Goal: Information Seeking & Learning: Learn about a topic

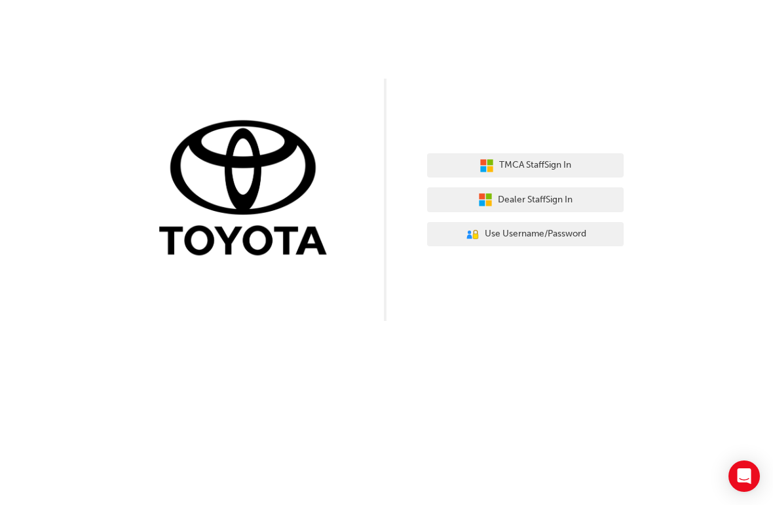
click at [564, 199] on span "Dealer Staff Sign In" at bounding box center [535, 200] width 75 height 15
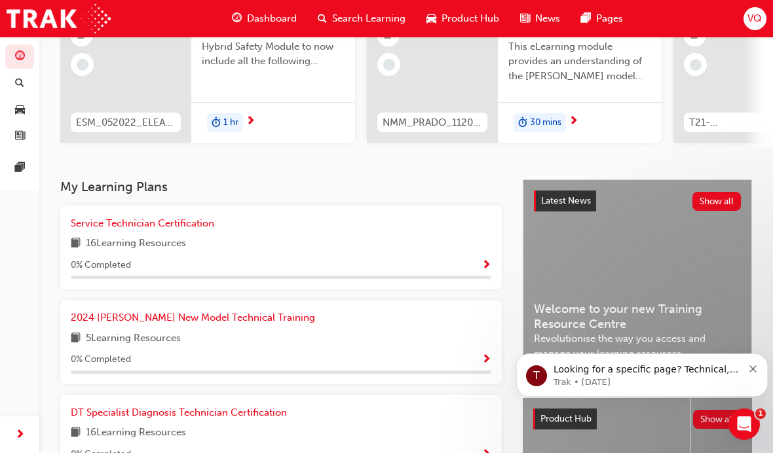
scroll to position [153, 0]
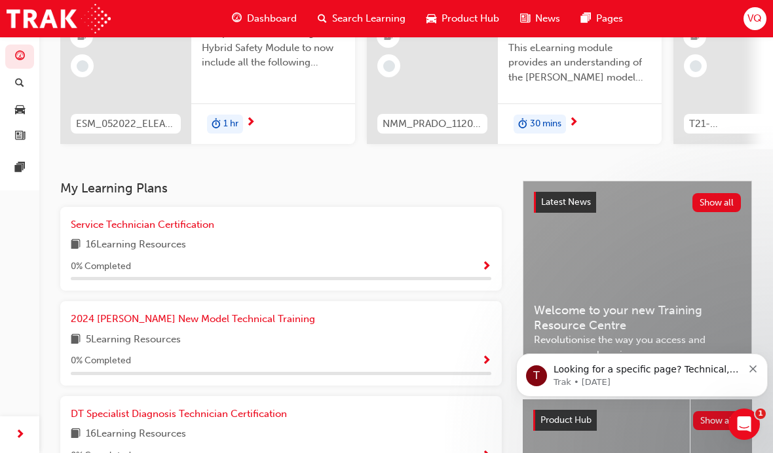
click at [479, 241] on div "16 Learning Resources" at bounding box center [281, 245] width 420 height 16
click at [465, 259] on div "0 % Completed" at bounding box center [281, 267] width 420 height 16
click at [128, 221] on span "Service Technician Certification" at bounding box center [142, 225] width 143 height 12
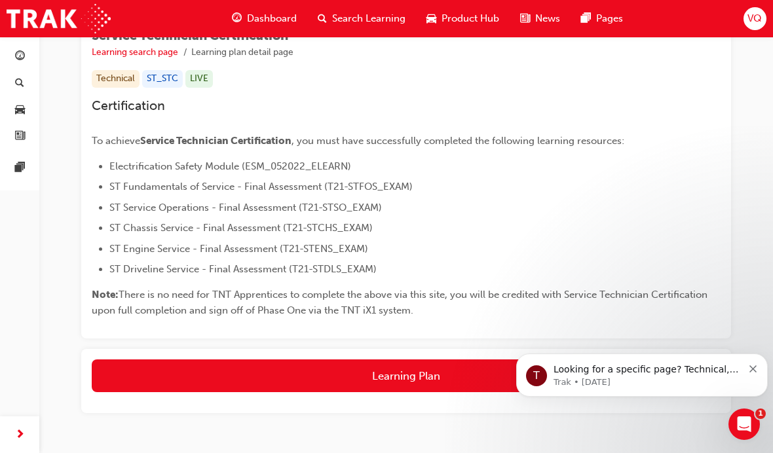
scroll to position [226, 0]
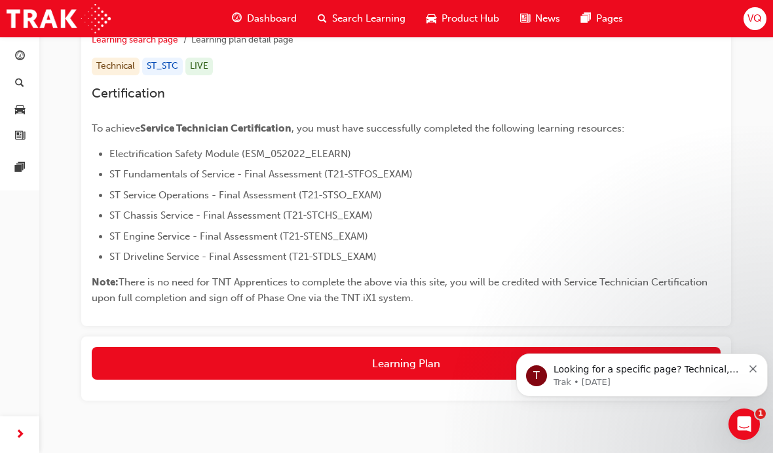
click at [521, 353] on button "Learning Plan" at bounding box center [406, 363] width 629 height 33
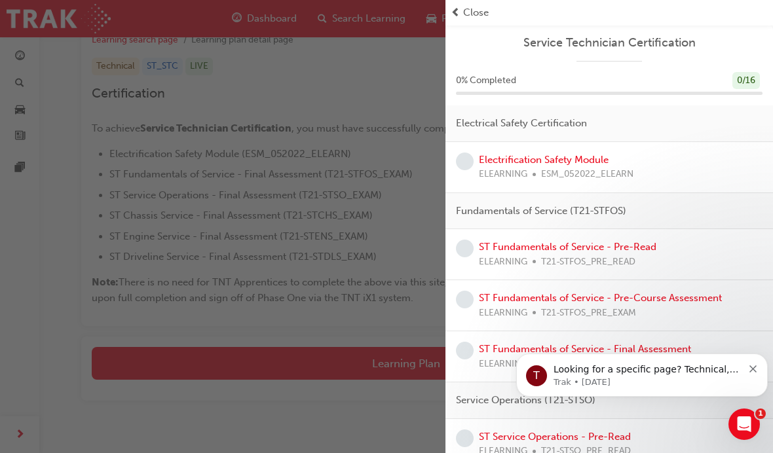
scroll to position [0, 0]
click at [690, 174] on div "Electrification Safety Module ELEARNING ESM_052022_ELEARN" at bounding box center [609, 167] width 306 height 29
click at [580, 162] on link "Electrification Safety Module" at bounding box center [544, 160] width 130 height 12
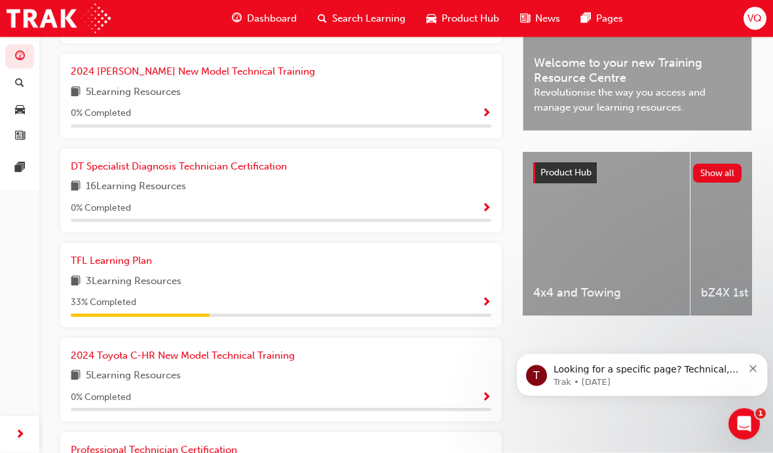
scroll to position [428, 0]
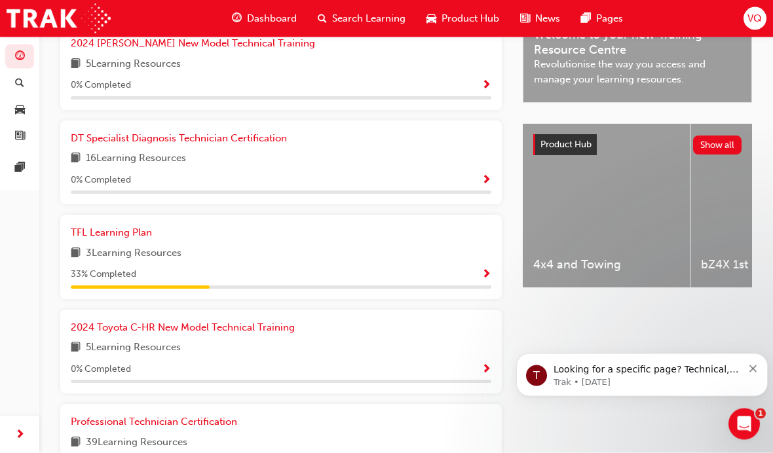
click at [189, 232] on div "TFL Learning Plan" at bounding box center [281, 233] width 420 height 15
click at [487, 270] on span "Show Progress" at bounding box center [486, 276] width 10 height 12
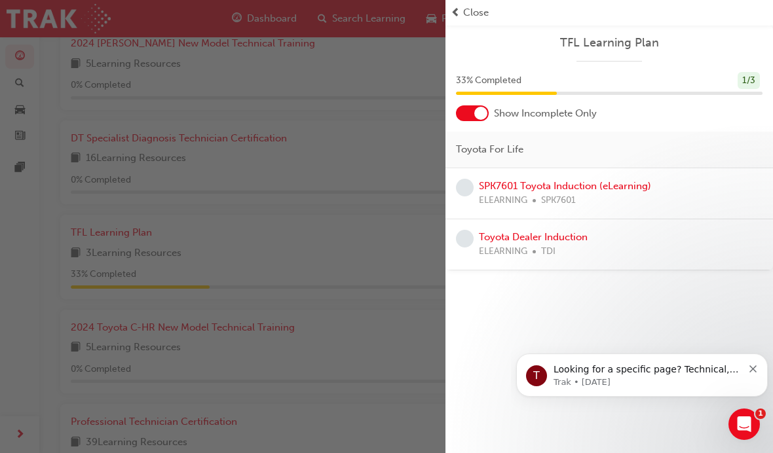
click at [627, 187] on link "SPK7601 Toyota Induction (eLearning)" at bounding box center [565, 186] width 172 height 12
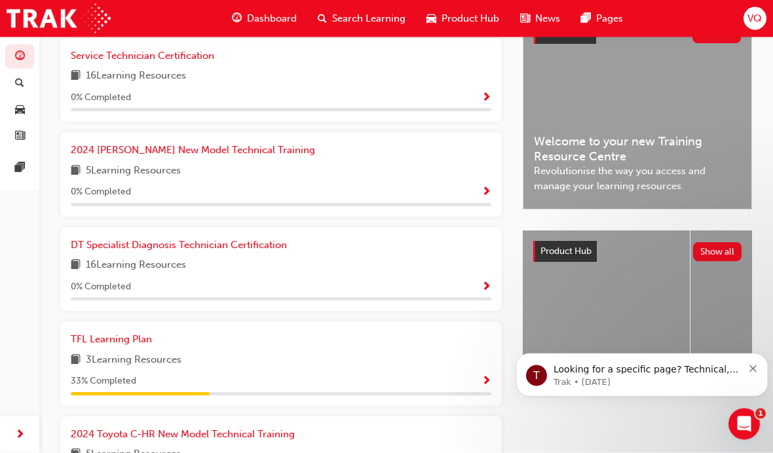
scroll to position [322, 0]
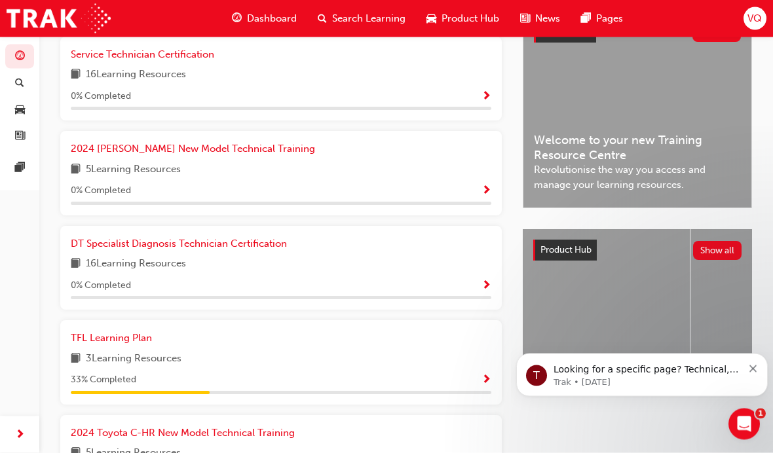
click at [674, 168] on span "Revolutionise the way you access and manage your learning resources." at bounding box center [637, 177] width 207 height 29
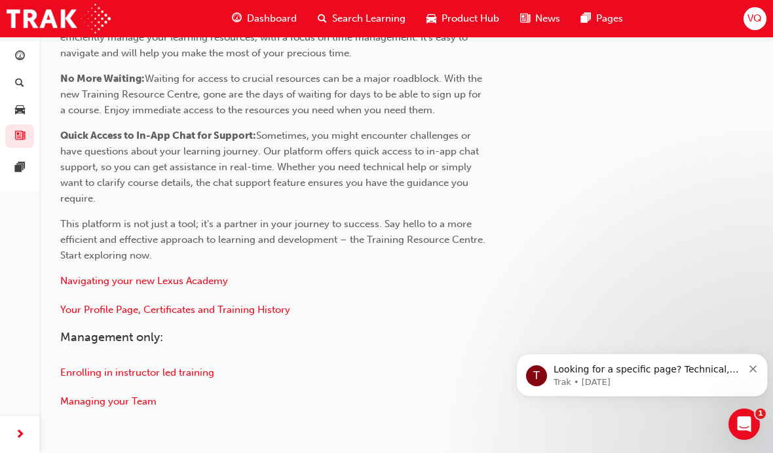
scroll to position [644, 0]
click at [172, 310] on span "Your Profile Page, Certificates and Training History" at bounding box center [175, 311] width 230 height 12
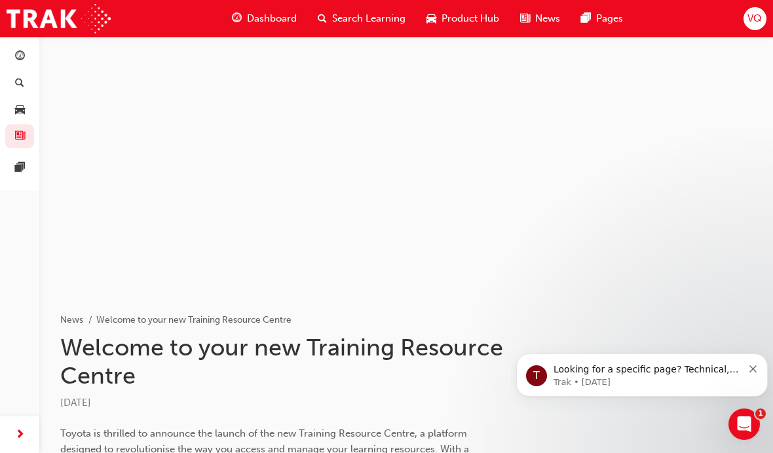
scroll to position [698, 0]
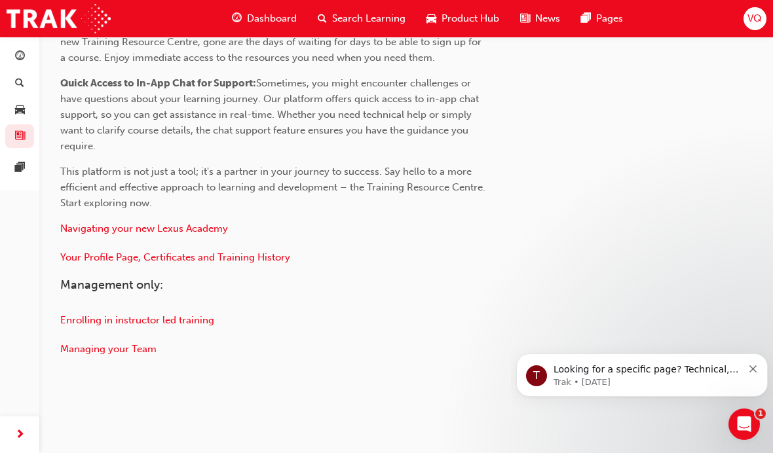
scroll to position [43, 0]
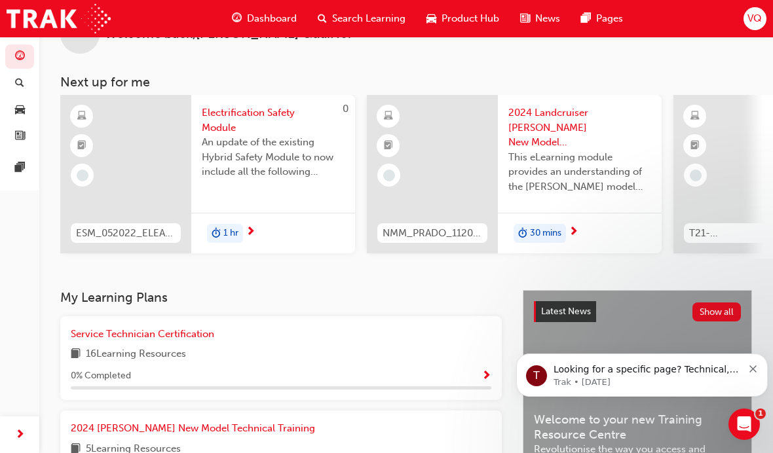
click at [466, 353] on div "16 Learning Resources" at bounding box center [281, 354] width 420 height 16
click at [152, 331] on span "Service Technician Certification" at bounding box center [142, 334] width 143 height 12
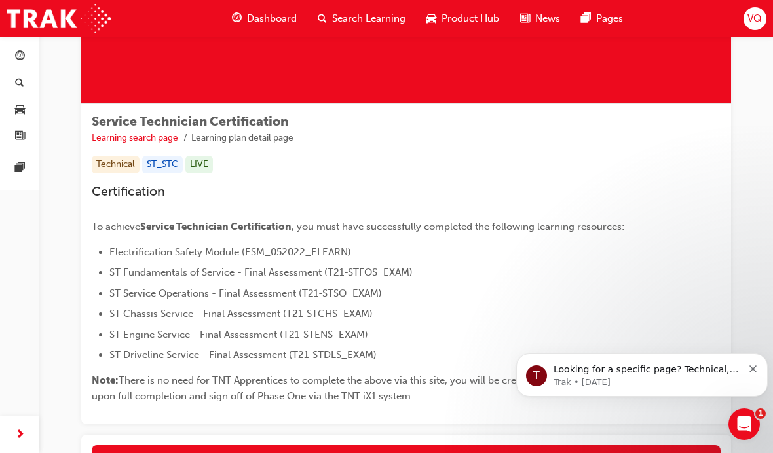
scroll to position [123, 0]
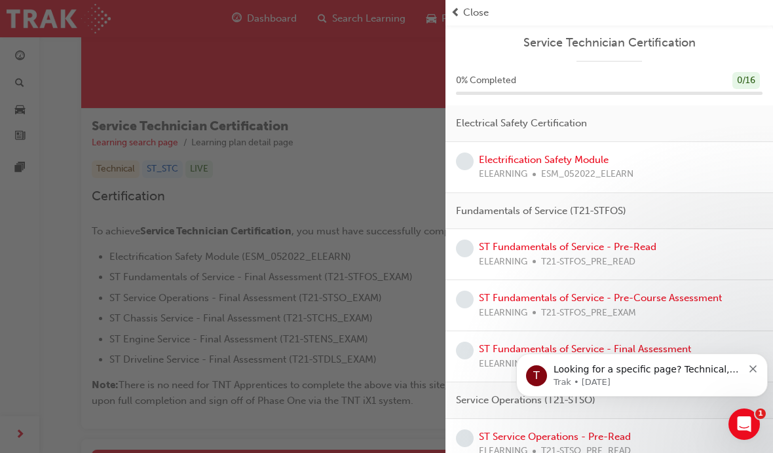
scroll to position [0, 0]
click at [588, 163] on link "Electrification Safety Module" at bounding box center [544, 160] width 130 height 12
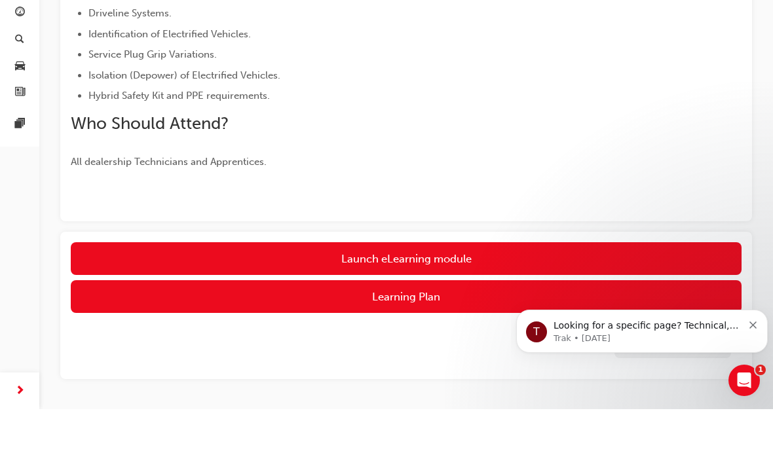
scroll to position [483, 0]
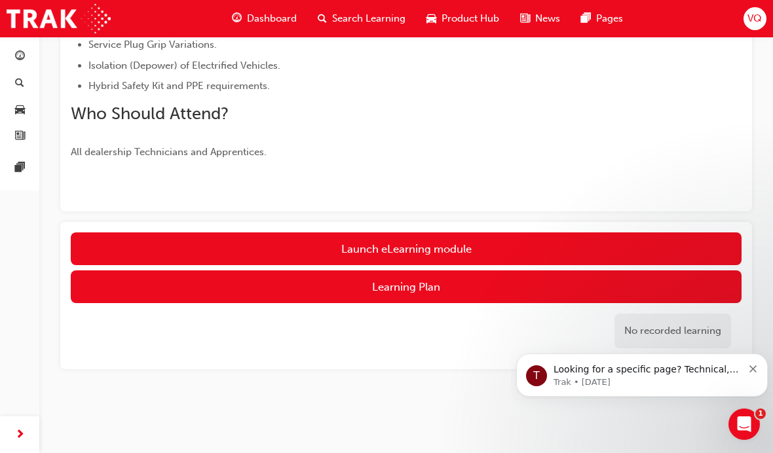
click at [525, 291] on button "Learning Plan" at bounding box center [406, 286] width 671 height 33
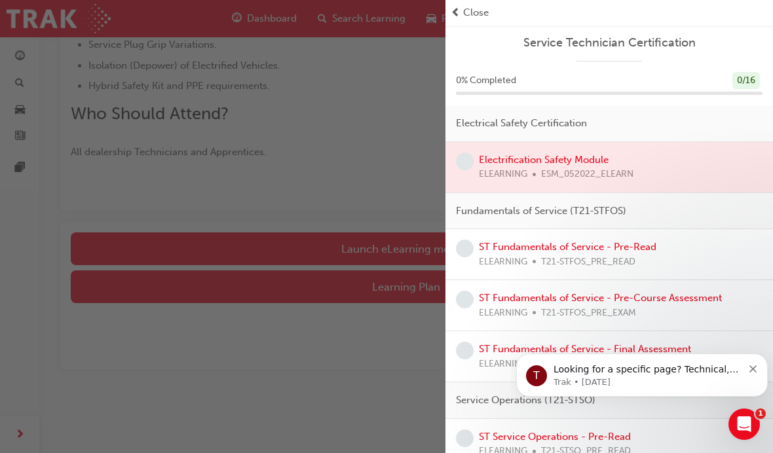
click at [465, 18] on span "Close" at bounding box center [476, 12] width 26 height 15
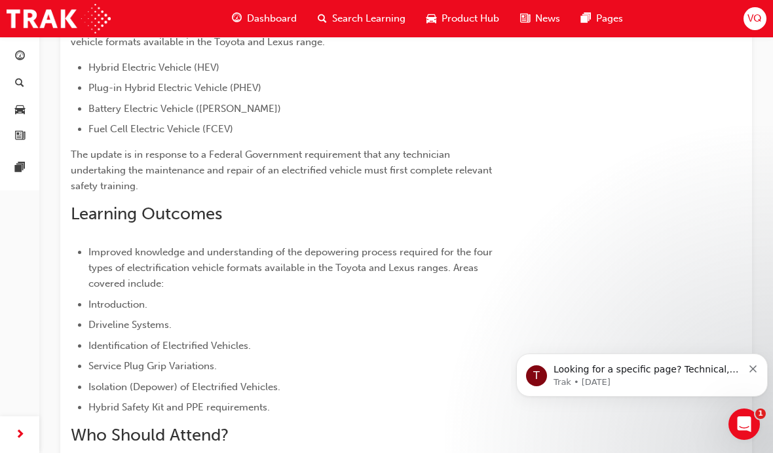
scroll to position [0, 0]
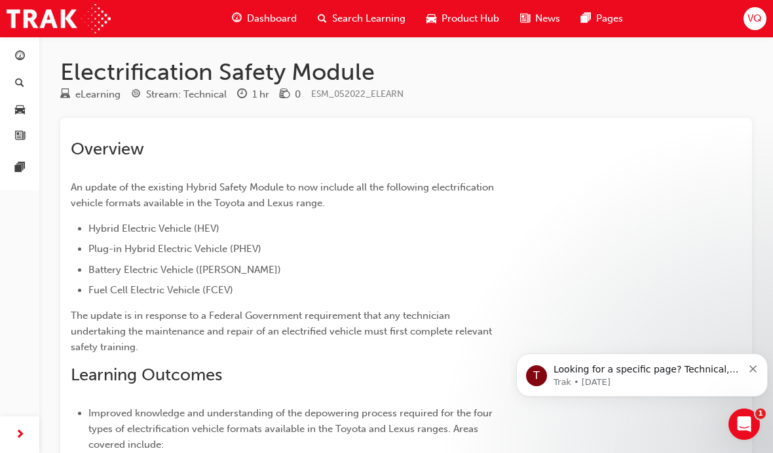
click at [286, 30] on div "Dashboard" at bounding box center [264, 18] width 86 height 27
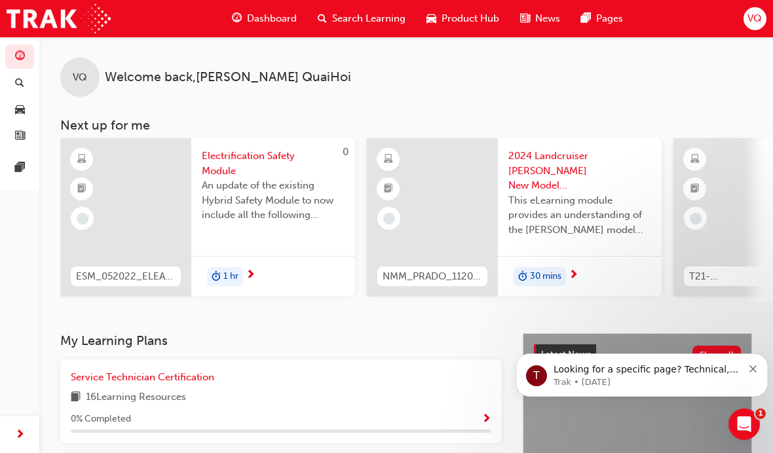
click at [473, 26] on div "Product Hub" at bounding box center [463, 18] width 94 height 27
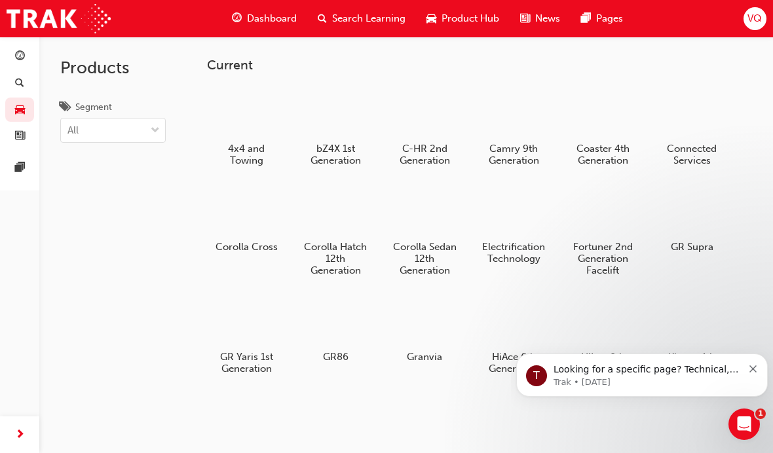
click at [526, 225] on div at bounding box center [513, 211] width 69 height 49
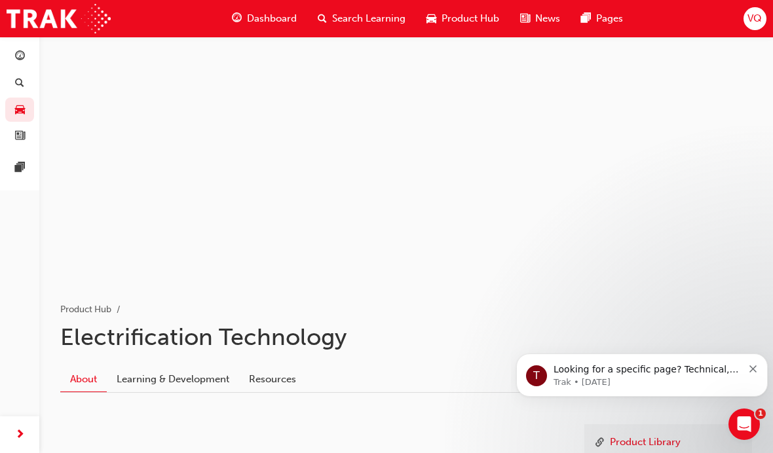
scroll to position [69, 0]
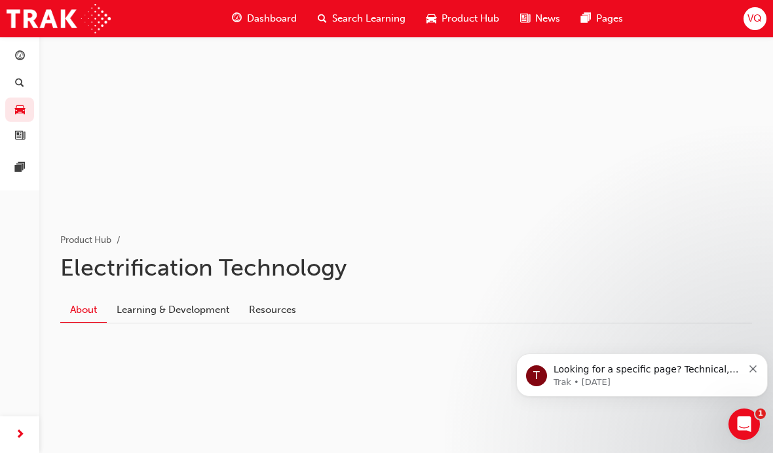
click at [167, 319] on link "Learning & Development" at bounding box center [173, 309] width 132 height 25
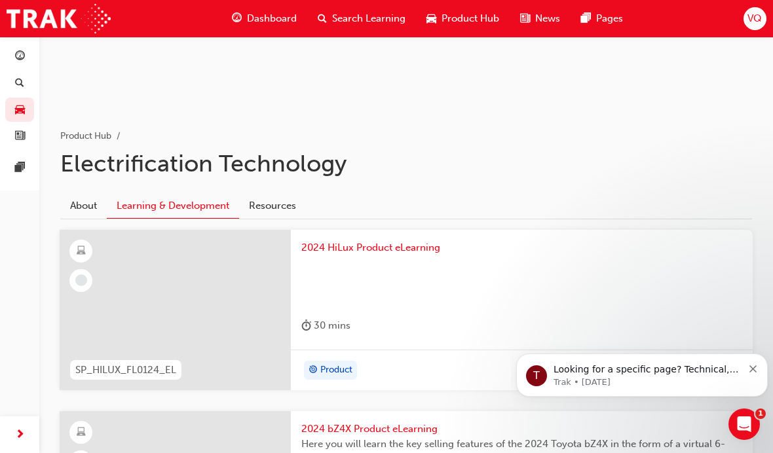
click at [284, 216] on link "Resources" at bounding box center [272, 205] width 67 height 25
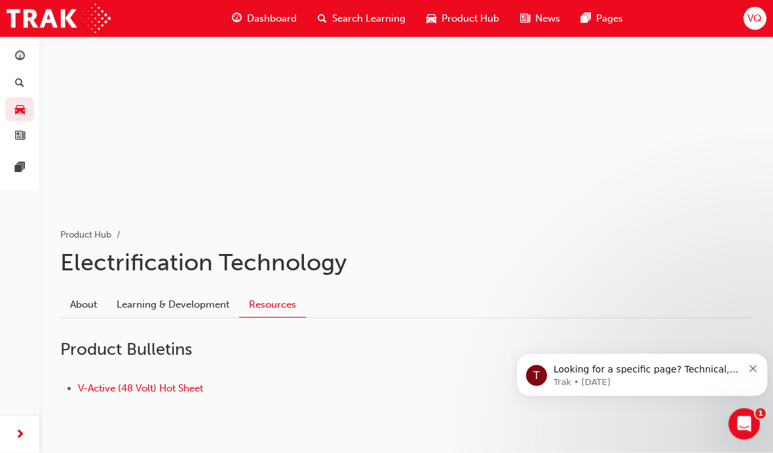
scroll to position [111, 0]
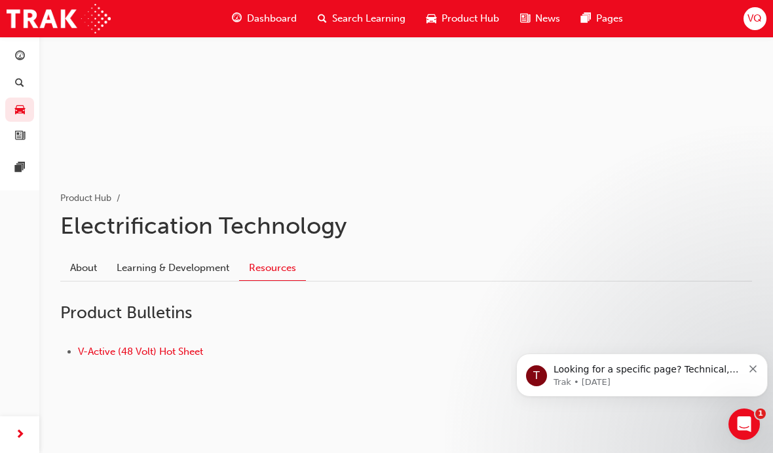
click at [96, 273] on link "About" at bounding box center [83, 267] width 46 height 25
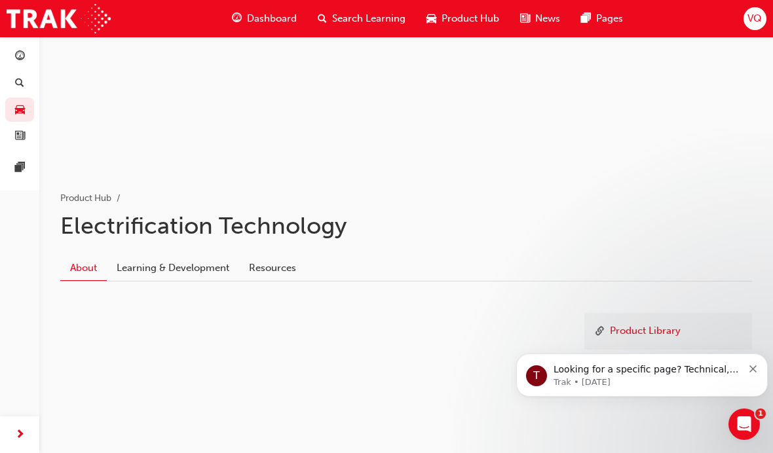
click at [135, 269] on link "Learning & Development" at bounding box center [173, 267] width 132 height 25
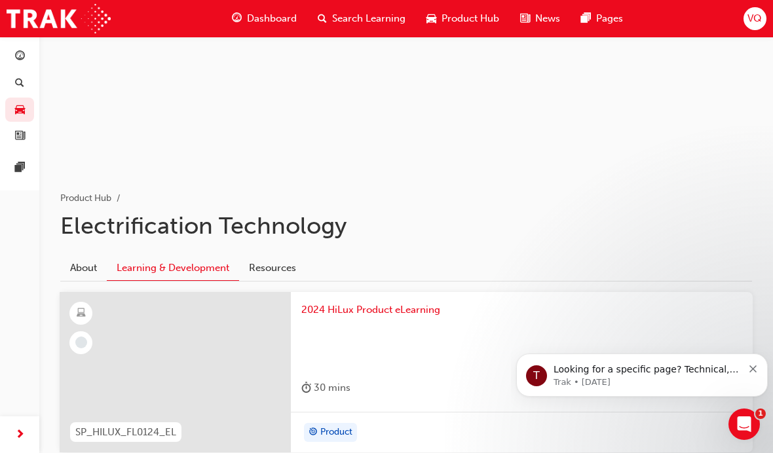
click at [290, 265] on link "Resources" at bounding box center [272, 267] width 67 height 25
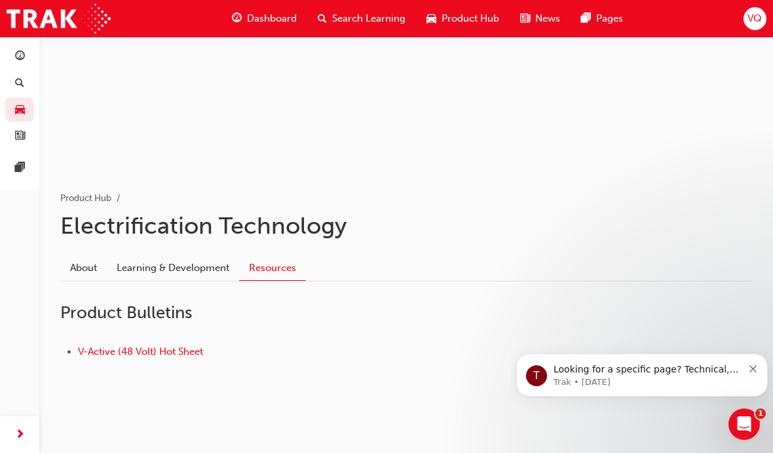
click at [94, 262] on link "About" at bounding box center [83, 267] width 46 height 25
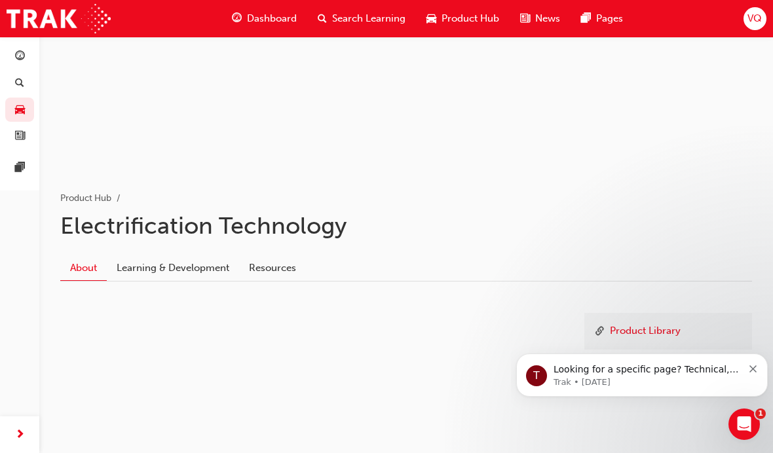
click at [279, 28] on div "Dashboard" at bounding box center [264, 18] width 86 height 27
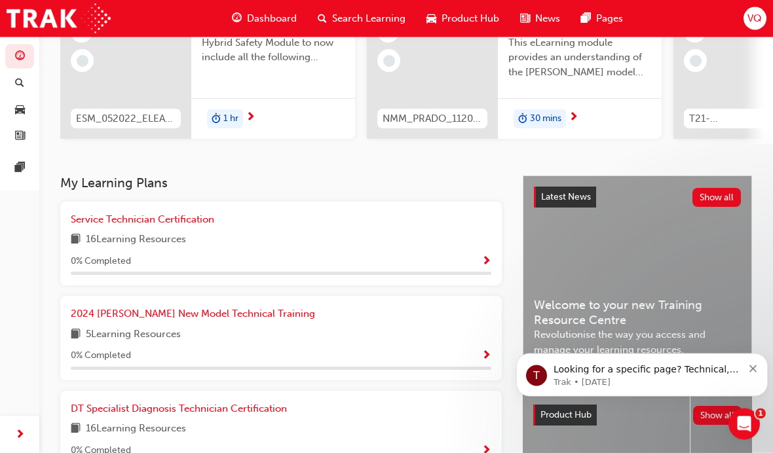
scroll to position [158, 0]
click at [461, 218] on div "Service Technician Certification" at bounding box center [281, 219] width 420 height 15
click at [144, 240] on span "16 Learning Resources" at bounding box center [136, 240] width 100 height 16
click at [155, 215] on span "Service Technician Certification" at bounding box center [142, 219] width 143 height 12
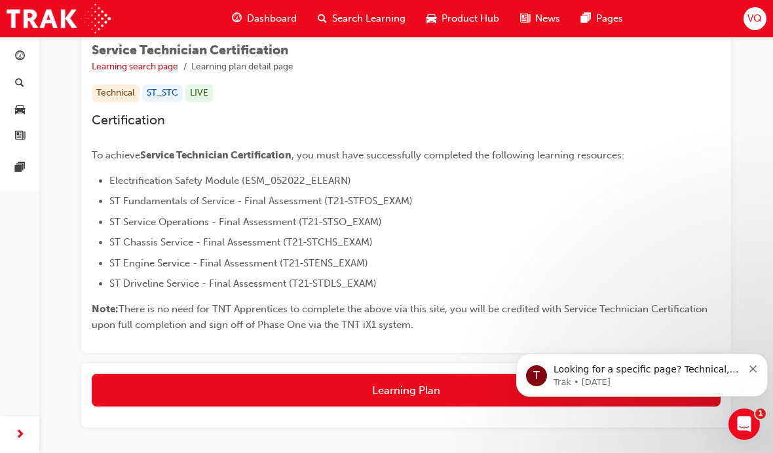
scroll to position [199, 0]
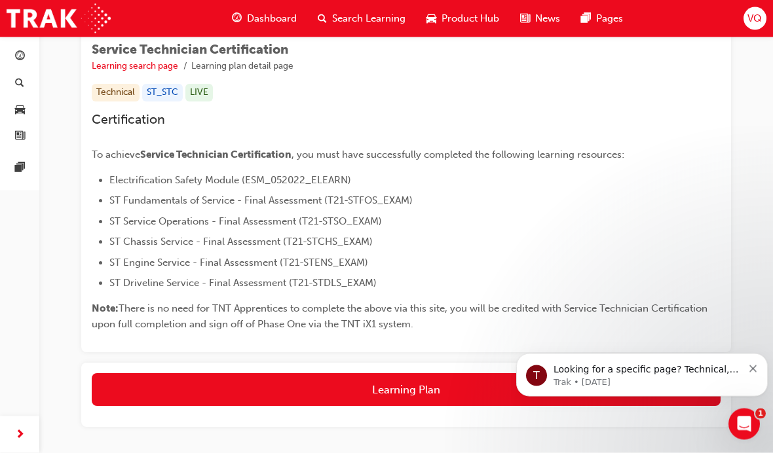
click at [260, 19] on span "Dashboard" at bounding box center [272, 18] width 50 height 15
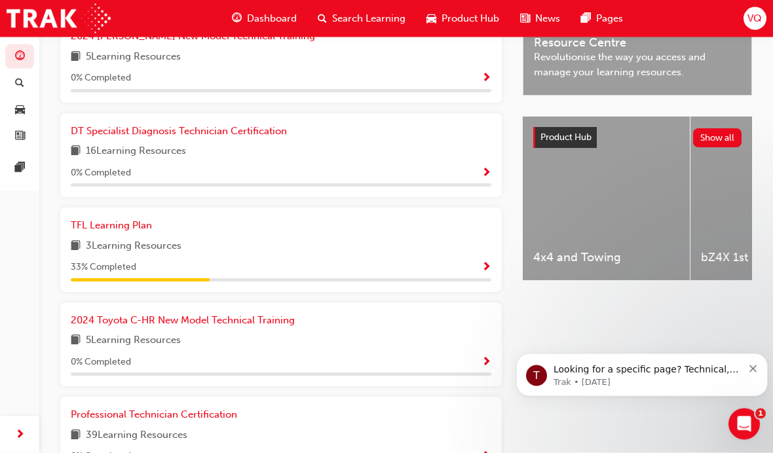
scroll to position [435, 0]
click at [583, 250] on span "4x4 and Towing" at bounding box center [606, 257] width 146 height 15
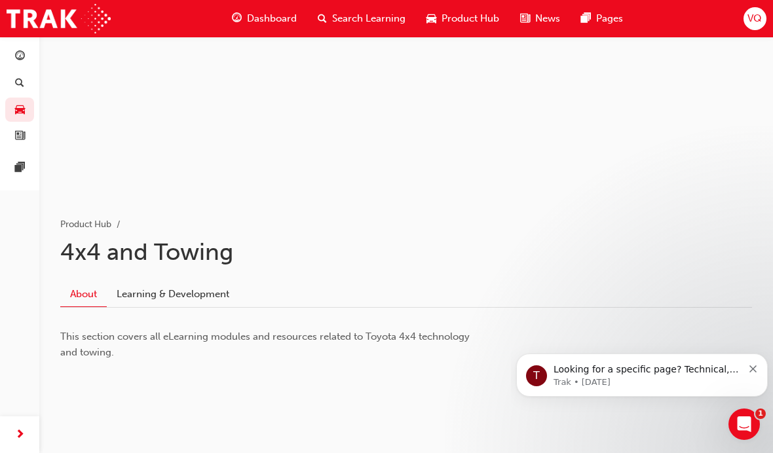
scroll to position [96, 0]
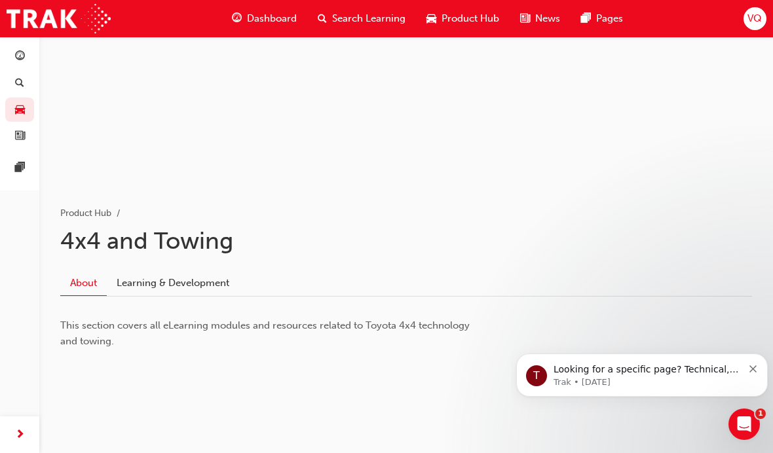
click at [193, 276] on link "Learning & Development" at bounding box center [173, 282] width 132 height 25
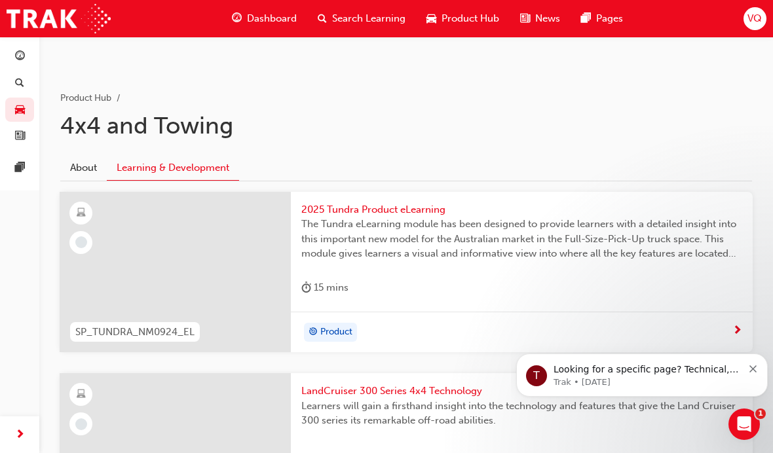
scroll to position [217, 0]
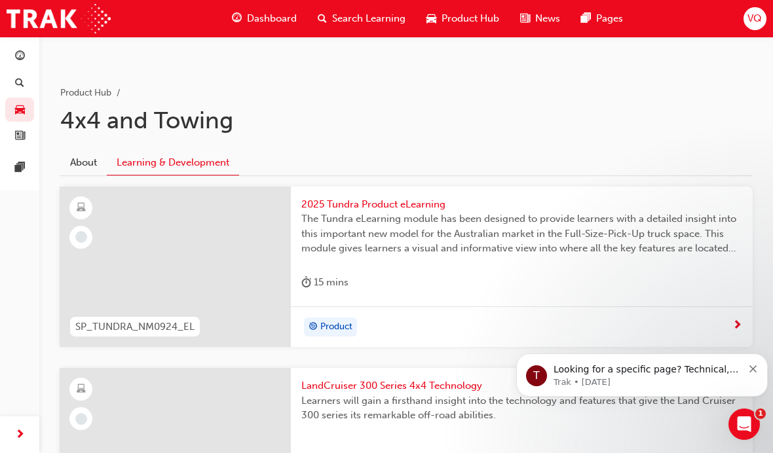
click at [724, 314] on div "Product" at bounding box center [522, 326] width 462 height 41
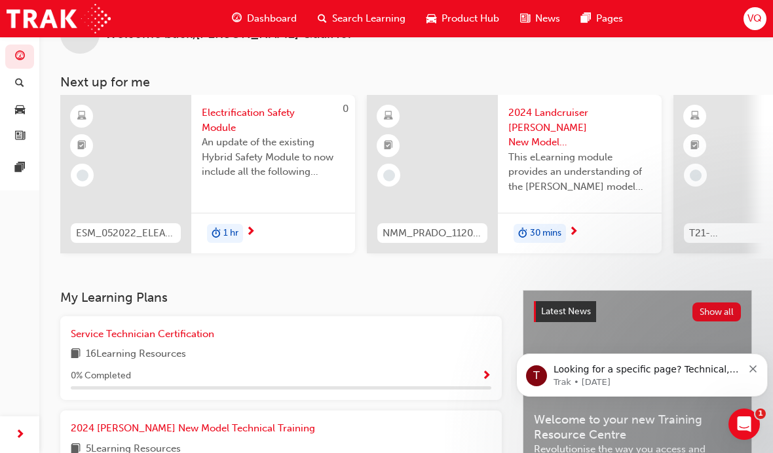
click at [326, 342] on div "Service Technician Certification 16 Learning Resources 0 % Completed" at bounding box center [281, 359] width 420 height 64
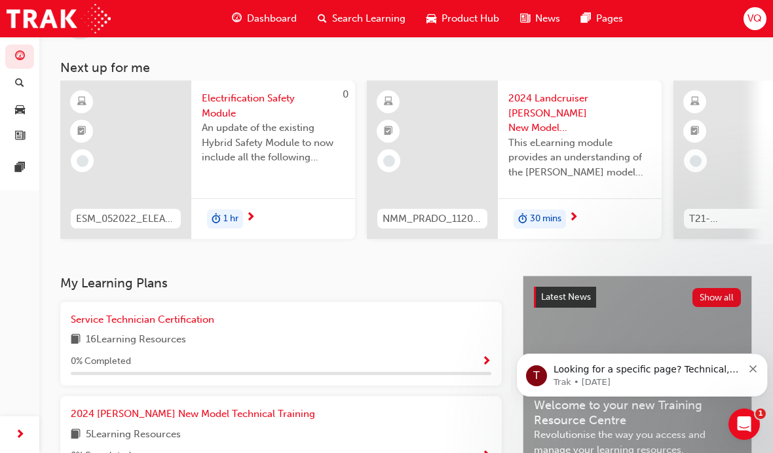
scroll to position [71, 0]
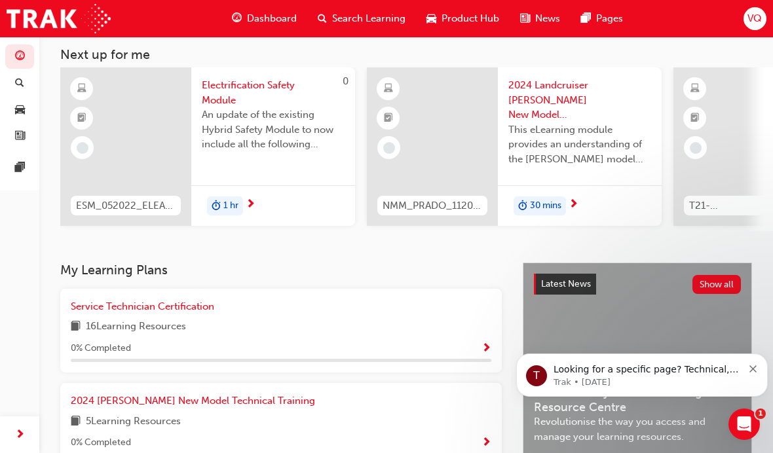
click at [217, 304] on link "Service Technician Certification" at bounding box center [145, 306] width 149 height 15
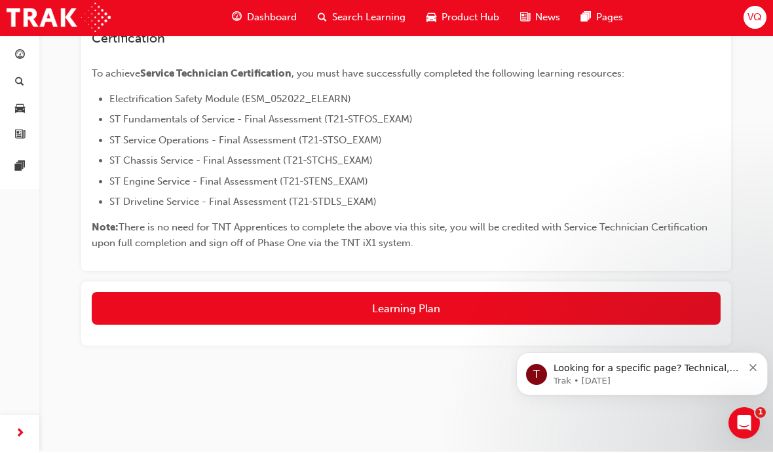
scroll to position [226, 0]
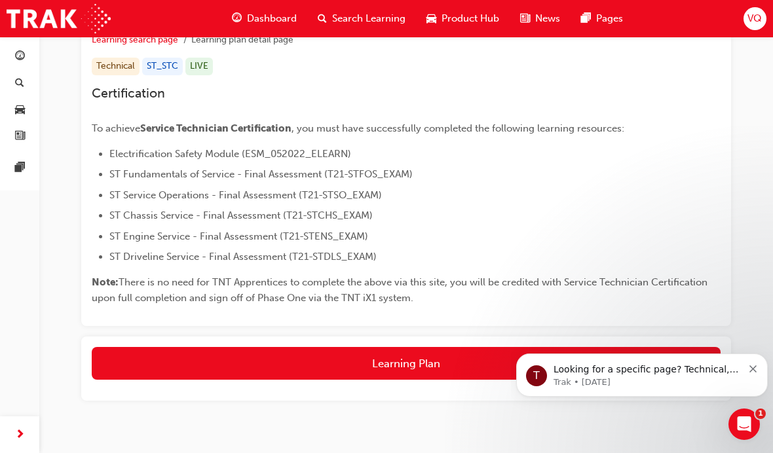
click at [356, 369] on button "Learning Plan" at bounding box center [406, 363] width 629 height 33
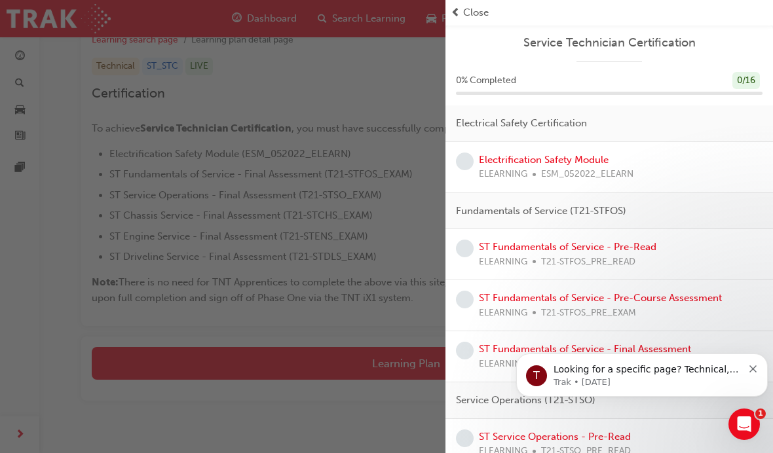
click at [532, 157] on link "Electrification Safety Module" at bounding box center [544, 160] width 130 height 12
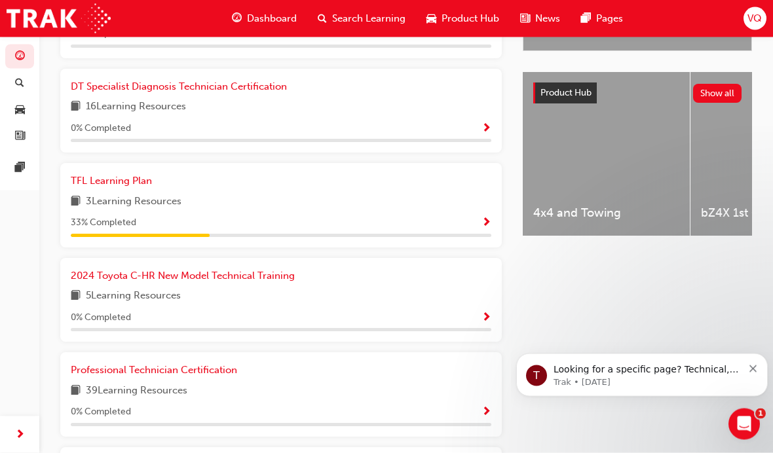
scroll to position [481, 0]
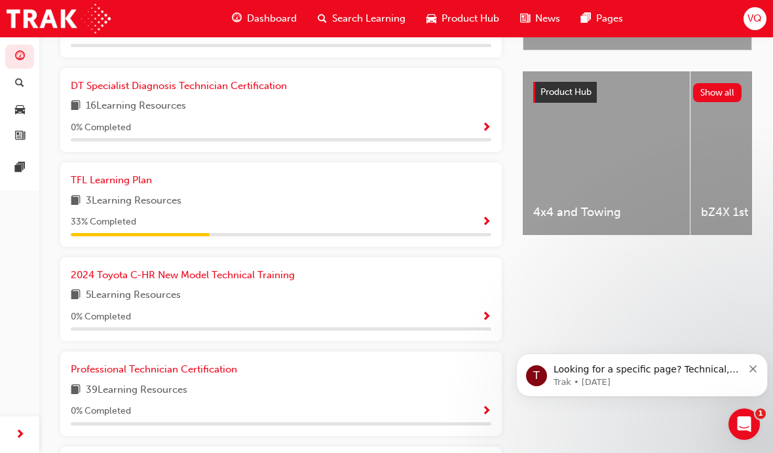
click at [471, 299] on div "2024 Toyota C-HR New Model Technical Training 5 Learning Resources 0 % Completed" at bounding box center [281, 300] width 420 height 64
click at [489, 312] on span "Show Progress" at bounding box center [486, 318] width 10 height 12
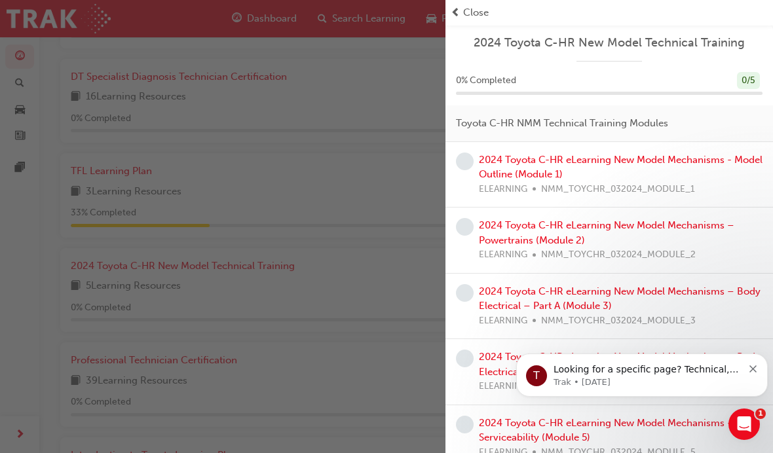
scroll to position [559, 0]
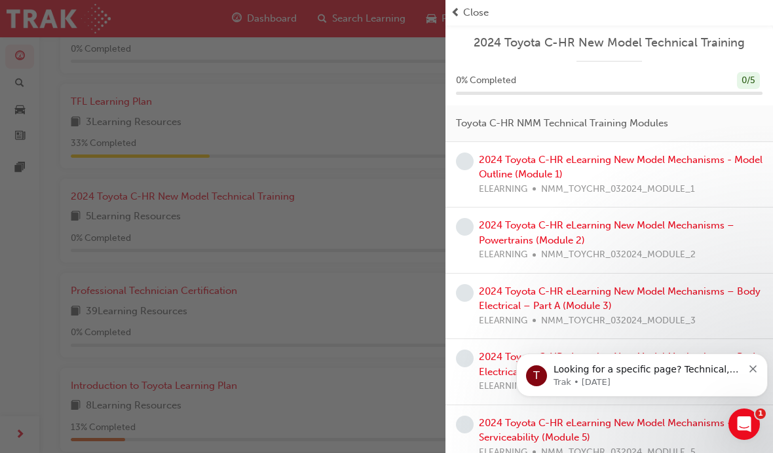
click at [472, 16] on span "Close" at bounding box center [476, 12] width 26 height 15
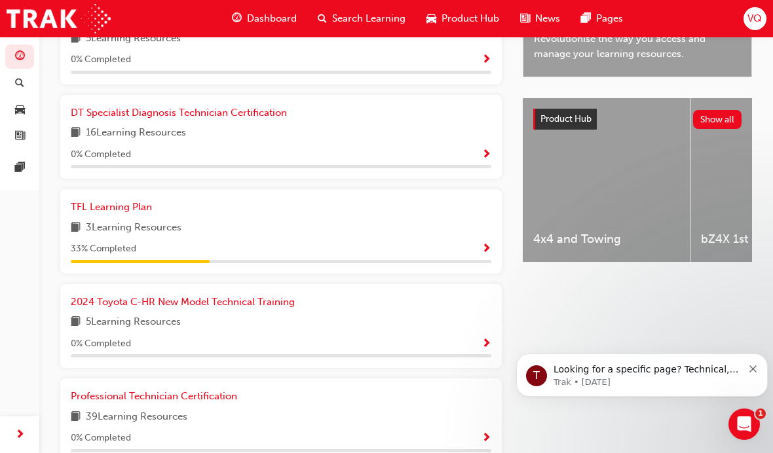
scroll to position [452, 0]
click at [141, 392] on span "Professional Technician Certification" at bounding box center [154, 398] width 166 height 12
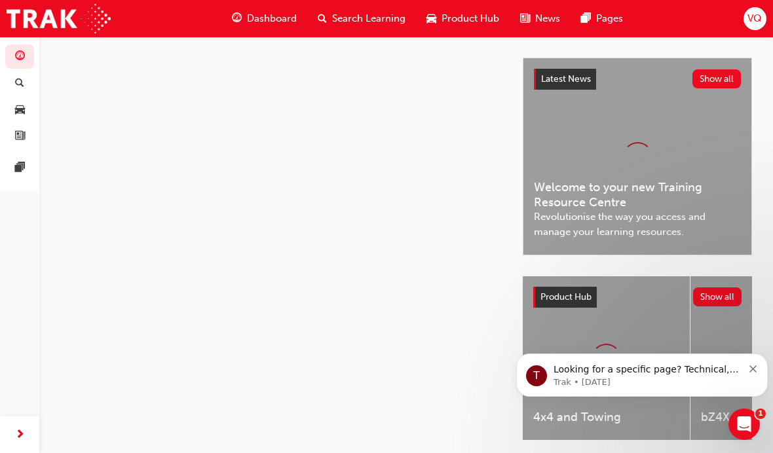
scroll to position [43, 0]
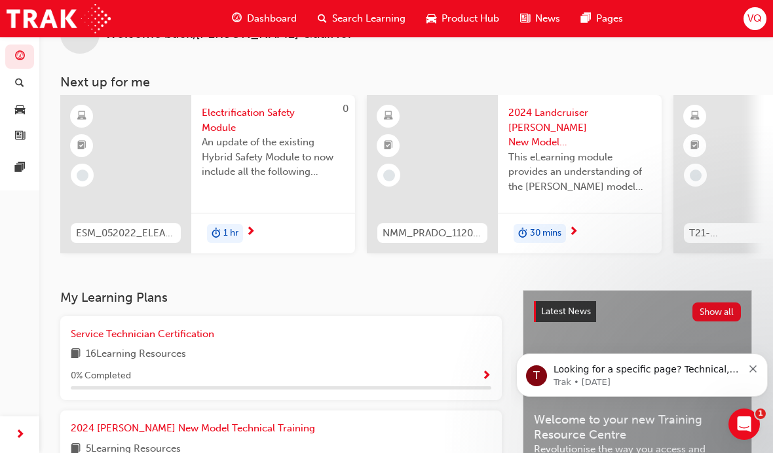
click at [466, 26] on div "Product Hub" at bounding box center [463, 18] width 94 height 27
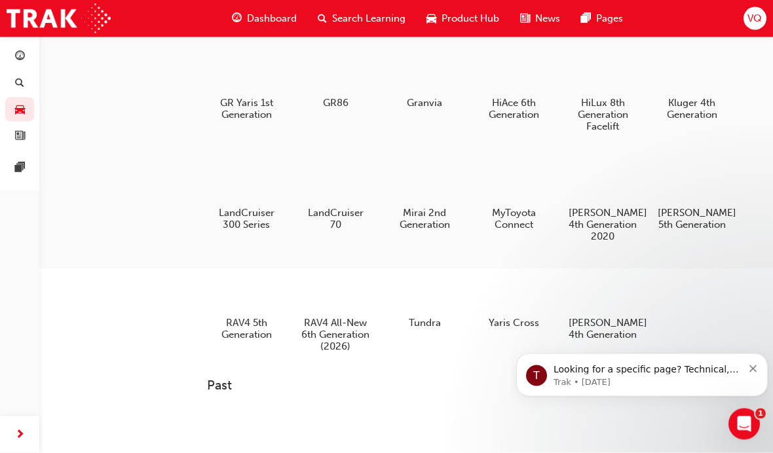
scroll to position [254, 0]
click at [241, 189] on div at bounding box center [246, 177] width 69 height 49
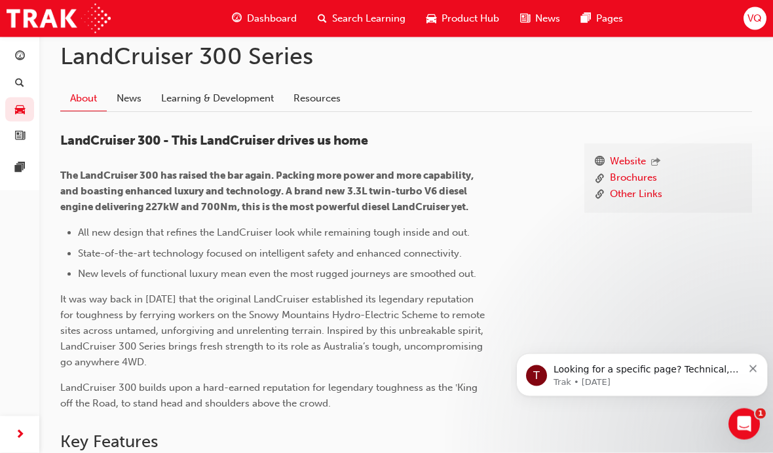
scroll to position [285, 0]
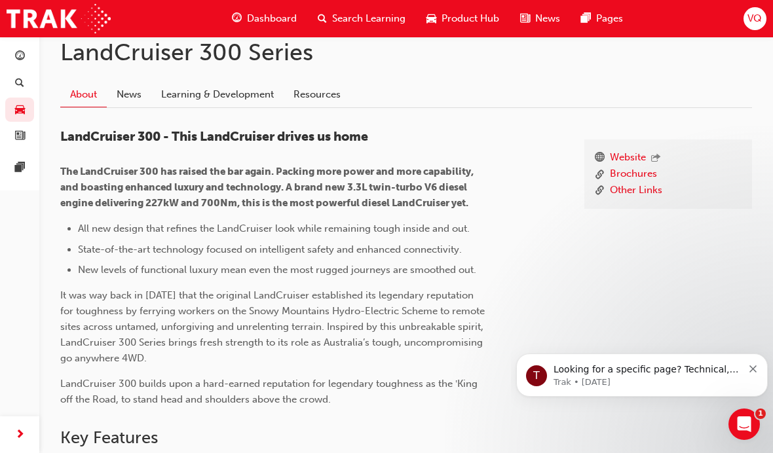
click at [226, 103] on link "Learning & Development" at bounding box center [217, 94] width 132 height 25
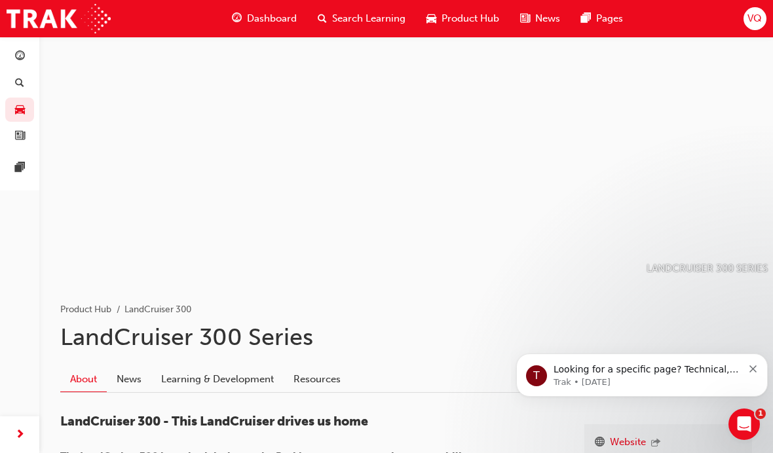
scroll to position [339, 0]
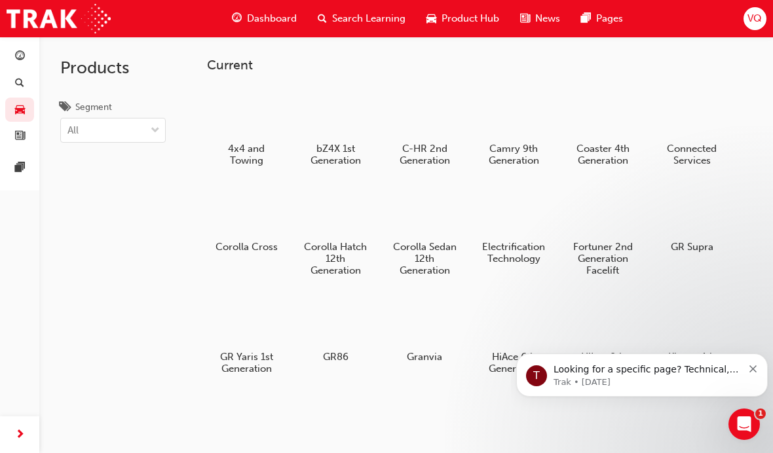
click at [272, 23] on span "Dashboard" at bounding box center [272, 18] width 50 height 15
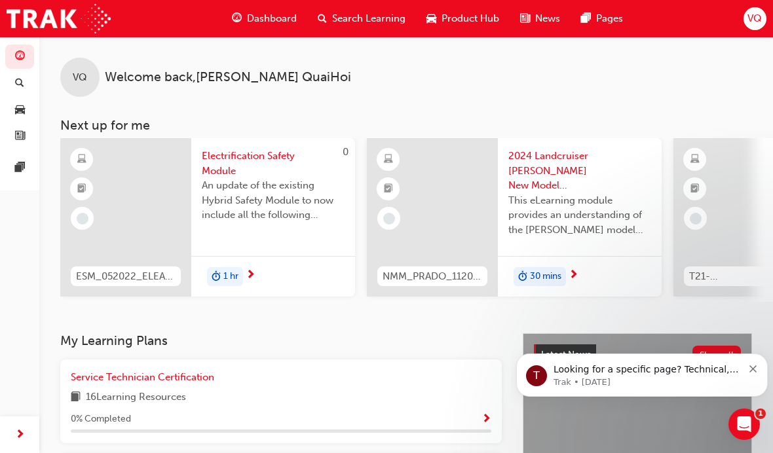
click at [748, 35] on div "Dashboard Search Learning Product Hub News Pages VQ" at bounding box center [386, 18] width 773 height 37
click at [756, 29] on div "VQ" at bounding box center [754, 18] width 23 height 23
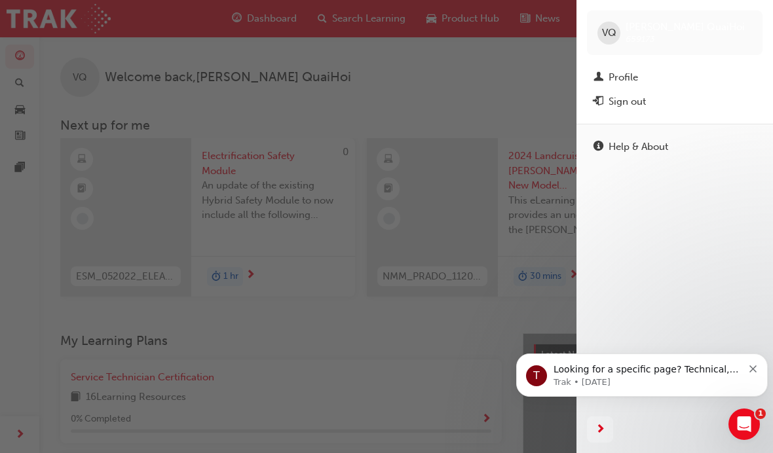
click at [522, 80] on div "button" at bounding box center [288, 226] width 576 height 453
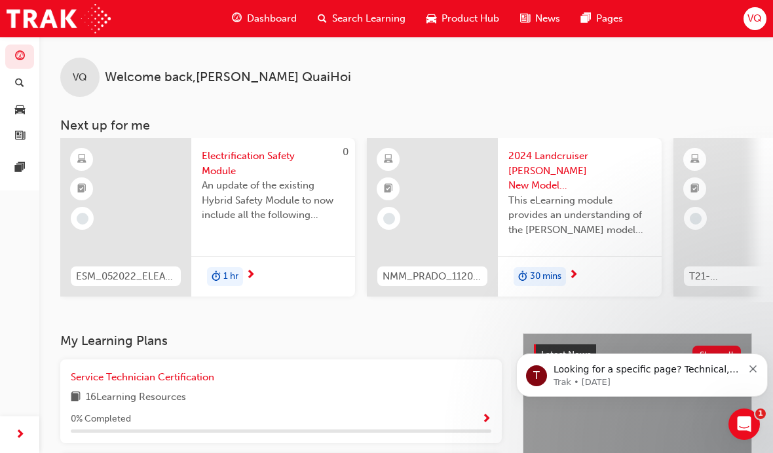
click at [84, 70] on span "VQ" at bounding box center [80, 77] width 14 height 15
click at [28, 92] on link "button" at bounding box center [19, 83] width 29 height 24
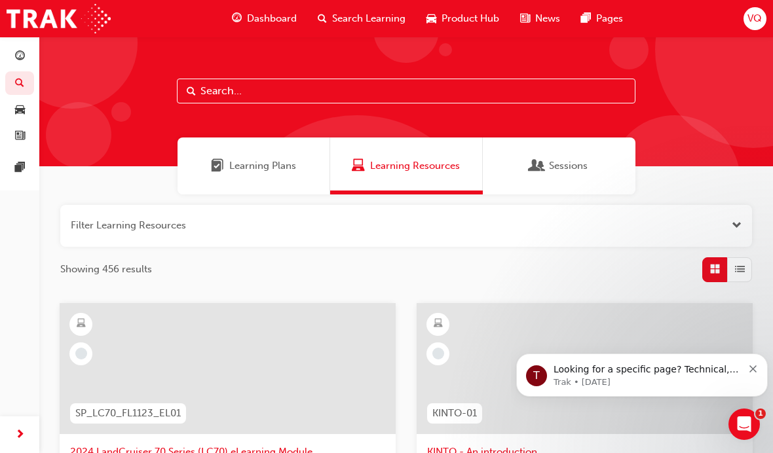
click at [566, 174] on div "Sessions" at bounding box center [559, 166] width 153 height 57
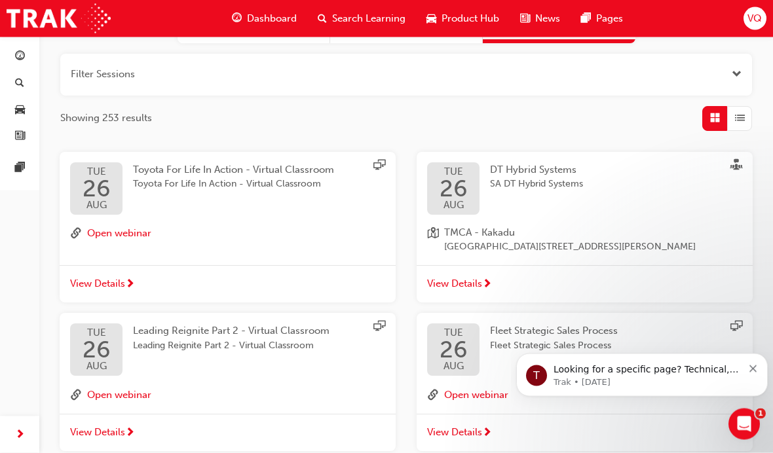
scroll to position [170, 0]
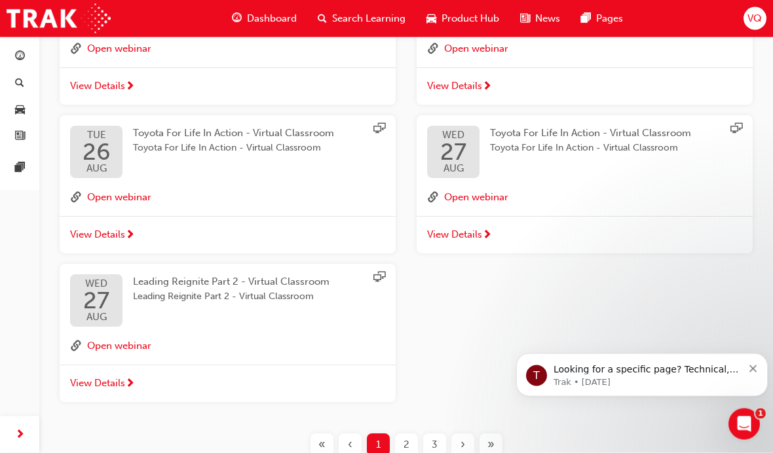
click at [412, 434] on div "2" at bounding box center [406, 445] width 23 height 23
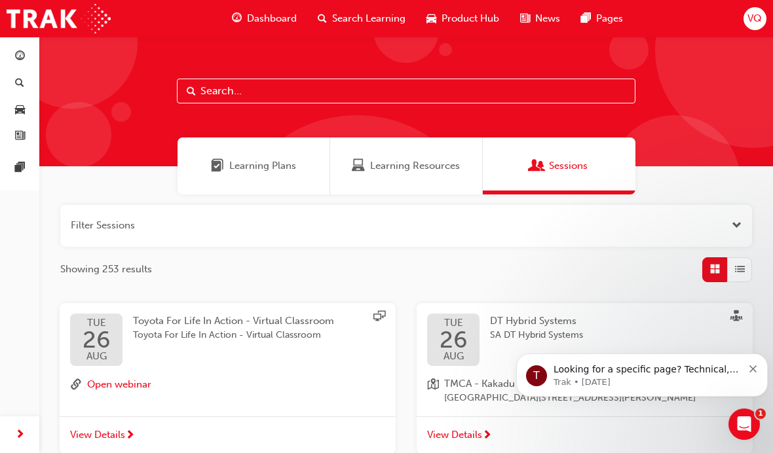
click at [209, 157] on div "Learning Plans" at bounding box center [253, 166] width 153 height 57
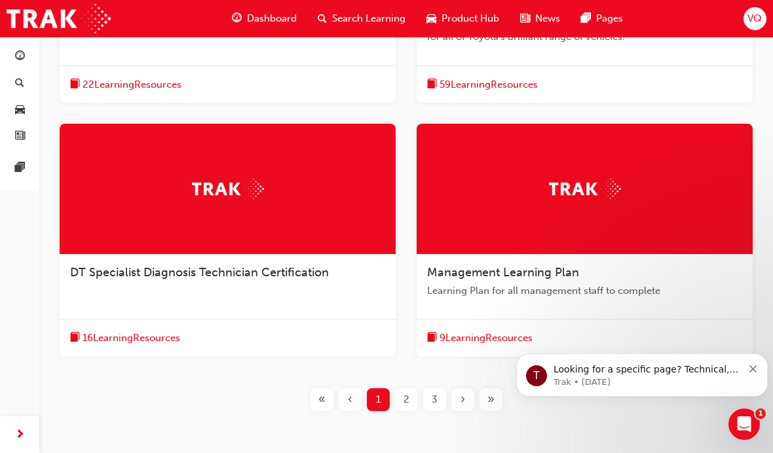
scroll to position [708, 0]
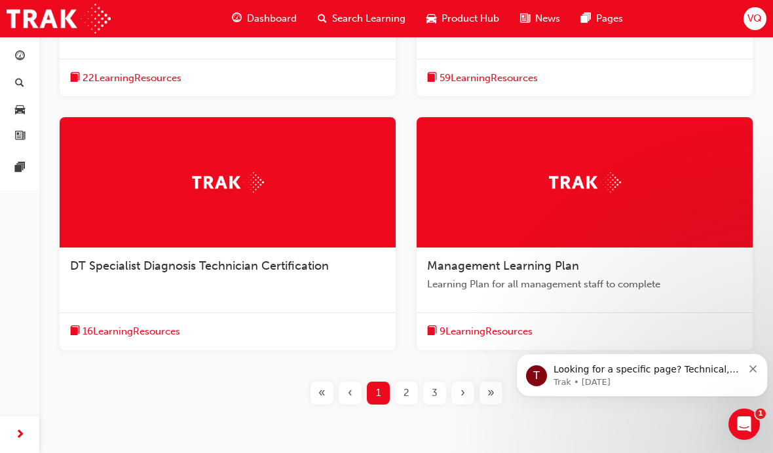
click at [129, 193] on div at bounding box center [228, 182] width 336 height 131
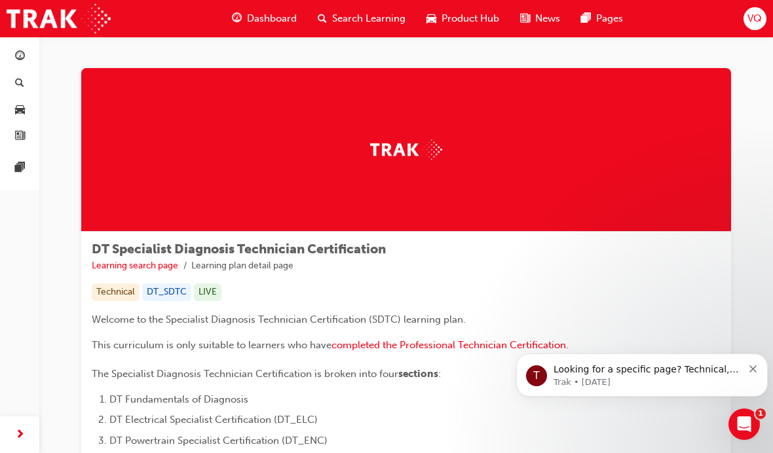
click at [246, 29] on div "Dashboard" at bounding box center [264, 18] width 86 height 27
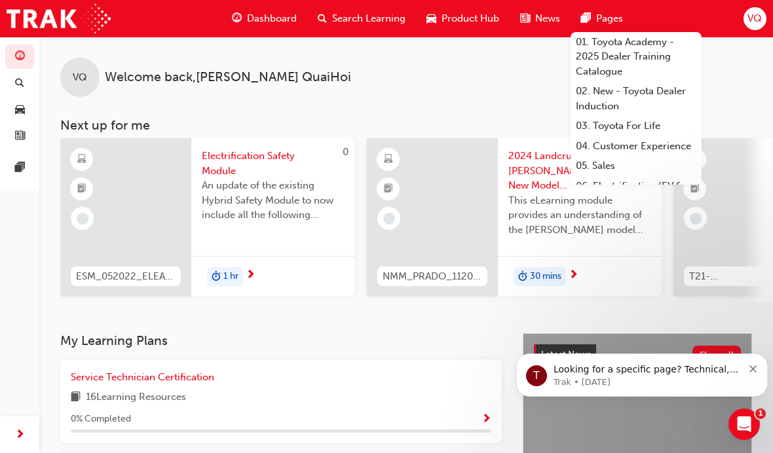
click at [611, 59] on link "01. Toyota Academy - 2025 Dealer Training Catalogue" at bounding box center [635, 57] width 131 height 50
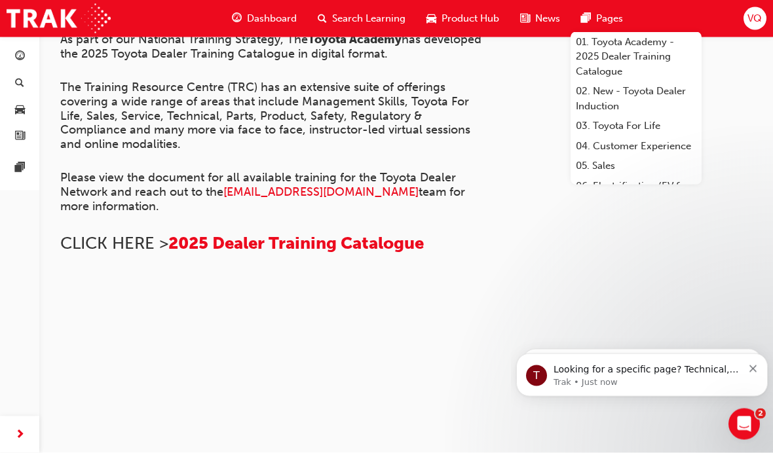
scroll to position [320, 0]
click at [60, 301] on img at bounding box center [60, 301] width 0 height 0
click at [215, 234] on span "2025 Dealer Training Catalogue" at bounding box center [295, 244] width 255 height 20
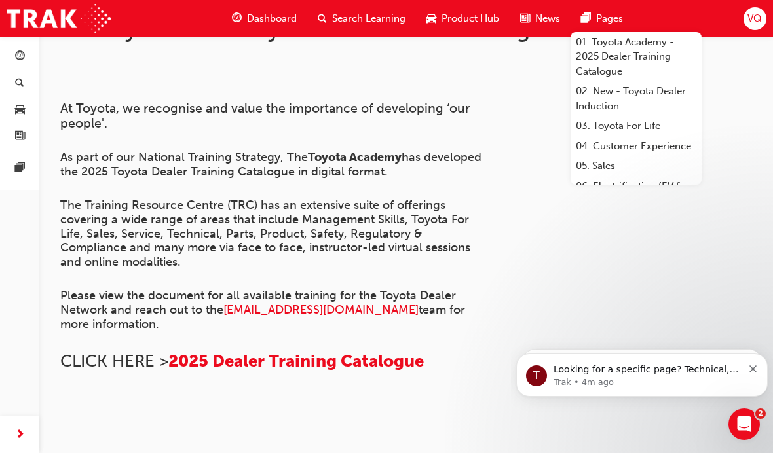
scroll to position [0, 0]
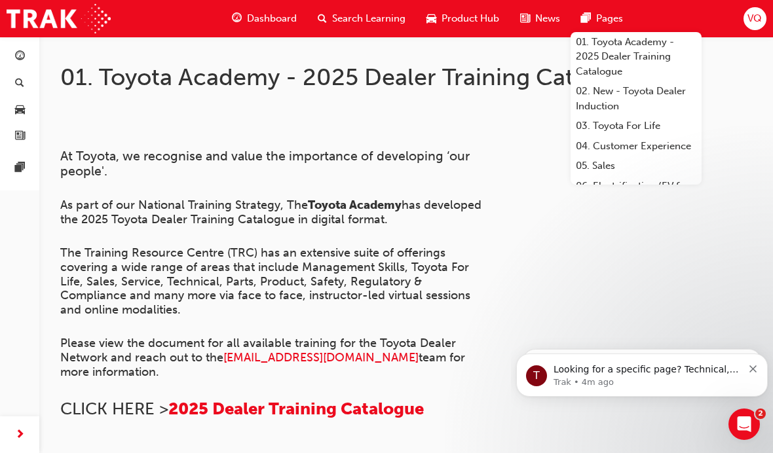
click at [255, 21] on span "Dashboard" at bounding box center [272, 18] width 50 height 15
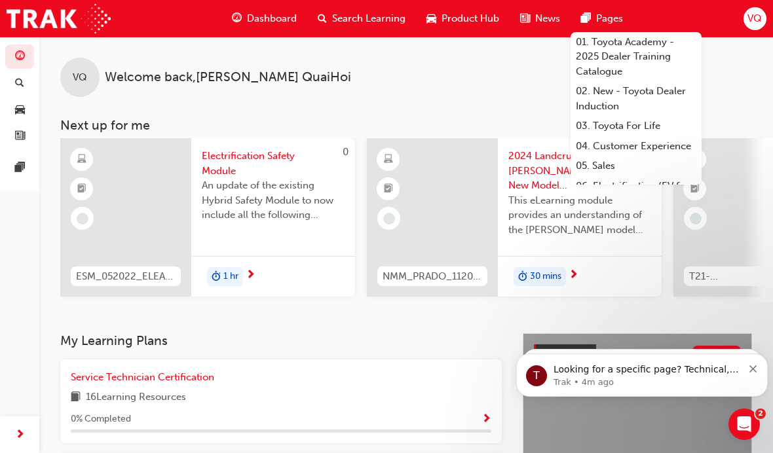
click at [454, 386] on div "Service Technician Certification 16 Learning Resources 0 % Completed" at bounding box center [281, 402] width 420 height 64
click at [136, 375] on span "Service Technician Certification" at bounding box center [142, 377] width 143 height 12
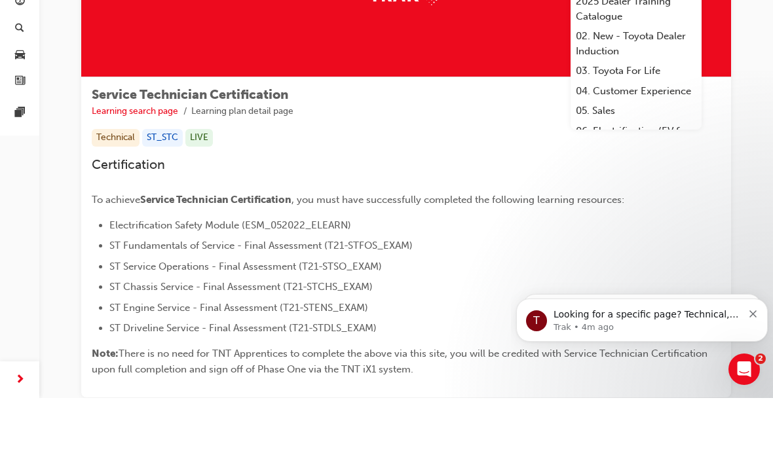
scroll to position [119, 0]
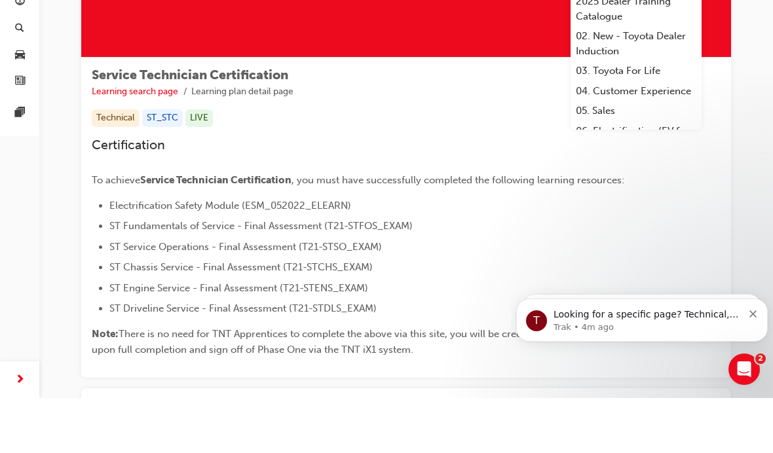
click at [750, 316] on icon "Dismiss notification" at bounding box center [752, 313] width 7 height 7
click at [749, 312] on icon "Dismiss notification" at bounding box center [752, 313] width 7 height 7
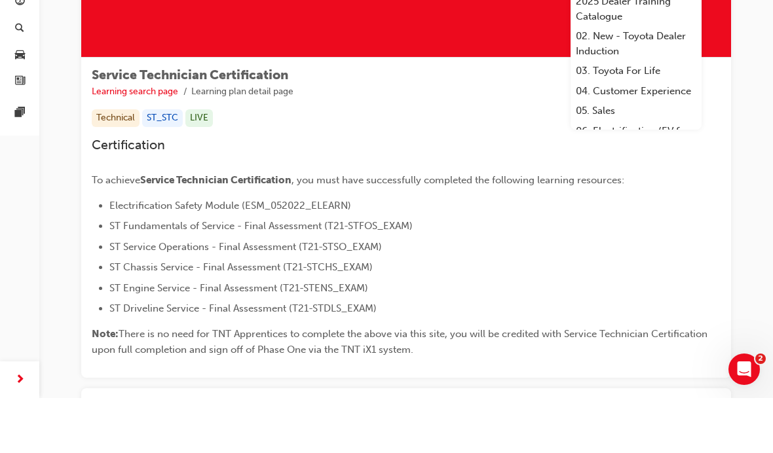
click at [745, 363] on icon "Open Intercom Messenger" at bounding box center [744, 370] width 22 height 22
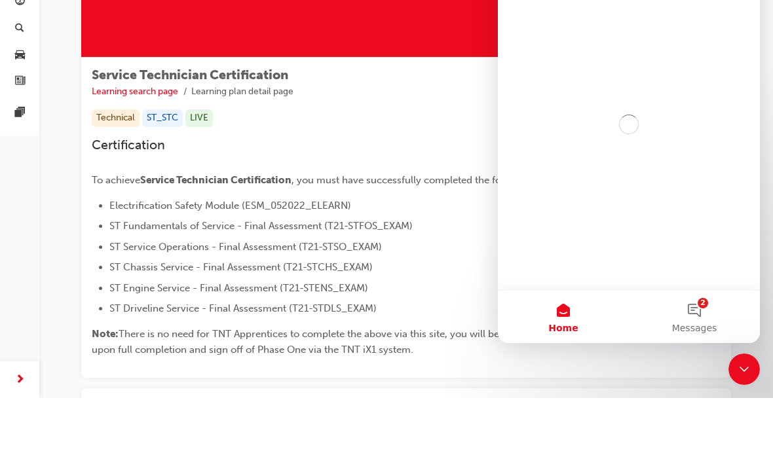
scroll to position [0, 0]
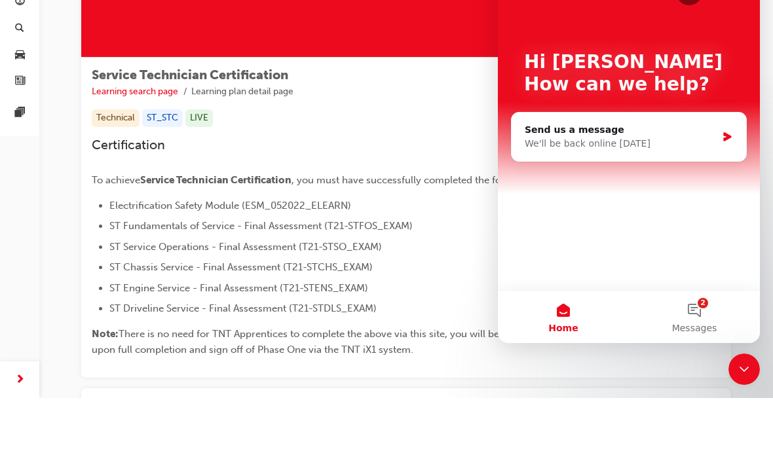
click at [701, 343] on button "2 Messages" at bounding box center [694, 317] width 131 height 52
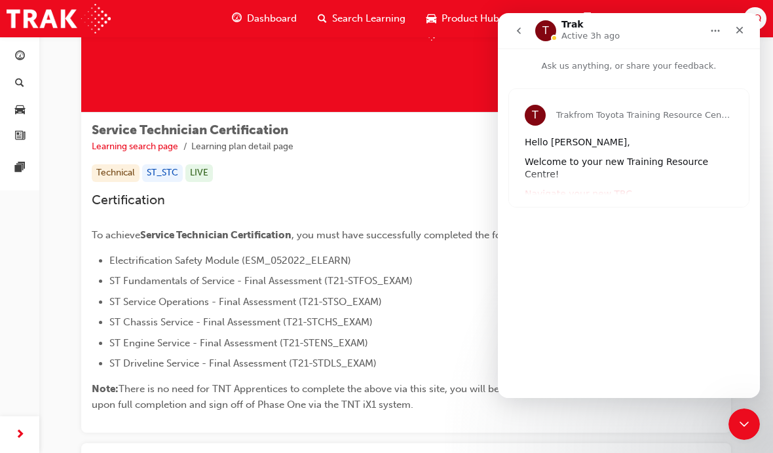
click at [602, 196] on div "T Trak from Toyota Training Resource Centre Hello Vincent, Welcome to your new …" at bounding box center [629, 148] width 240 height 118
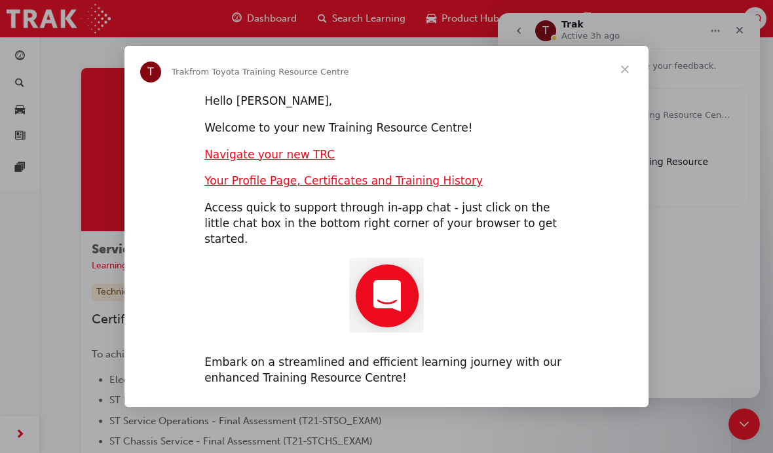
click at [629, 81] on span "Close" at bounding box center [624, 69] width 47 height 47
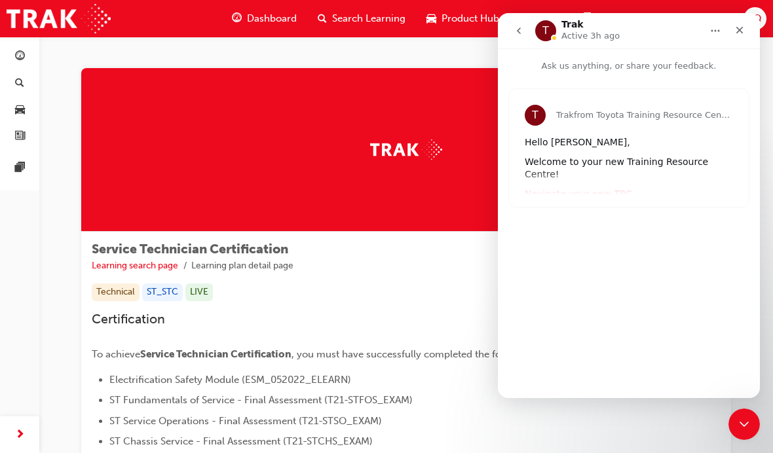
click at [737, 31] on icon "Close" at bounding box center [739, 30] width 10 height 10
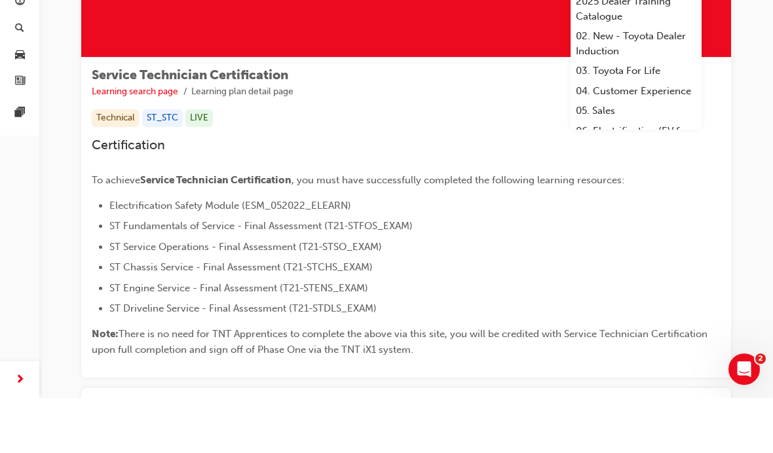
click at [743, 383] on div "Open Intercom Messenger" at bounding box center [743, 369] width 43 height 43
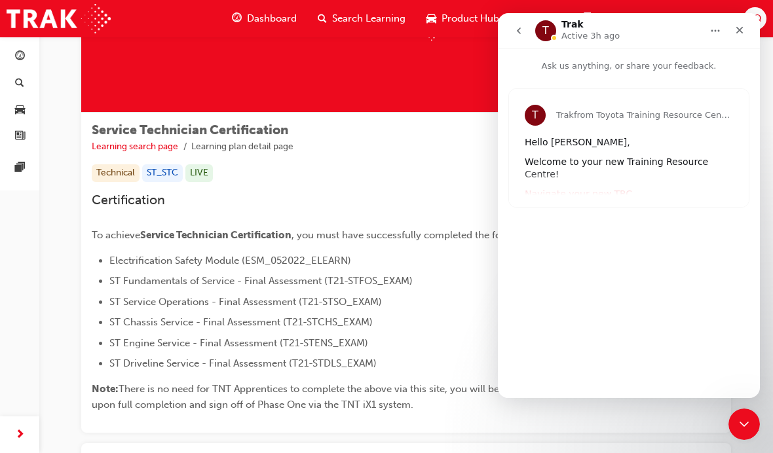
click at [722, 43] on button "Home" at bounding box center [715, 30] width 25 height 25
click at [442, 349] on li "ST Engine Service - Final Assessment (T21-STENS_EXAM)" at bounding box center [414, 343] width 611 height 16
click at [747, 29] on div "Close" at bounding box center [740, 30] width 24 height 24
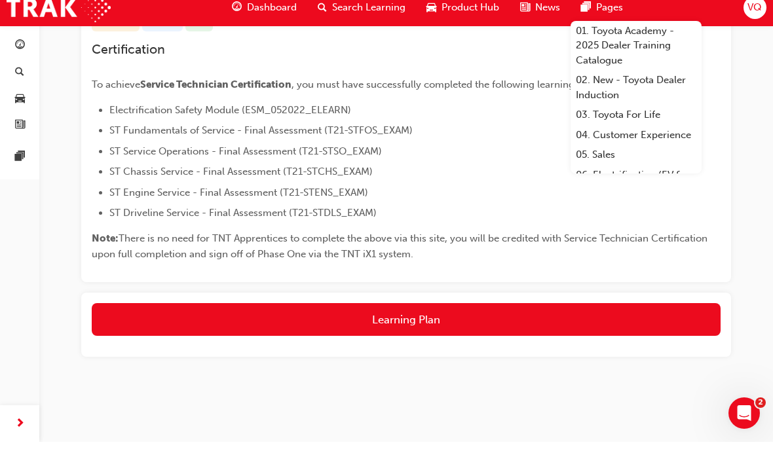
scroll to position [272, 0]
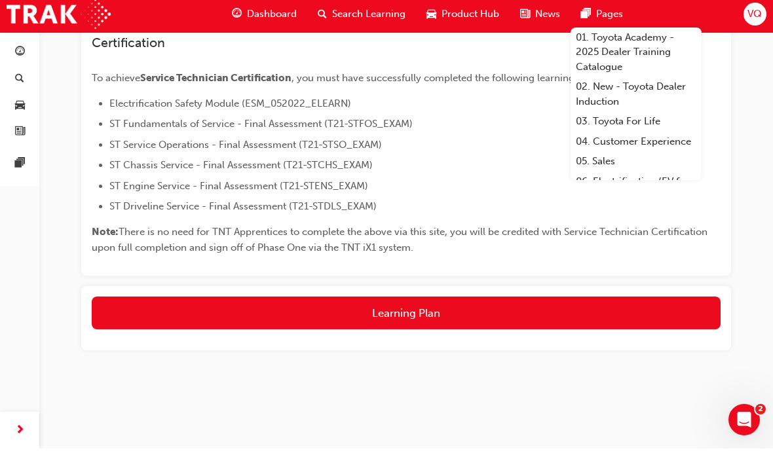
click at [151, 322] on button "Learning Plan" at bounding box center [406, 317] width 629 height 33
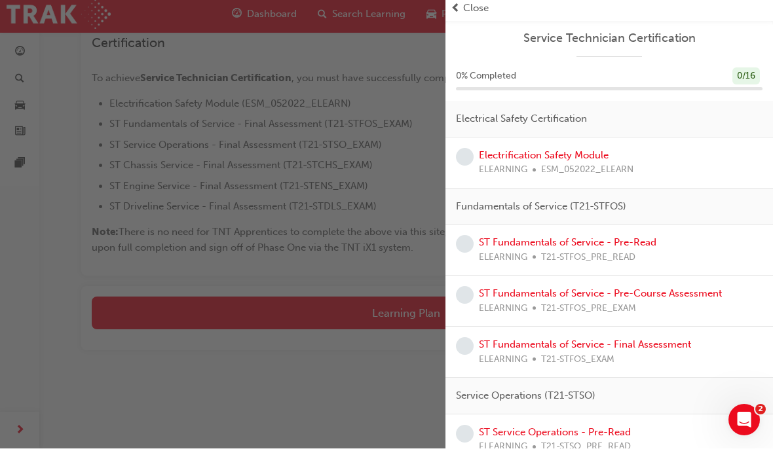
scroll to position [0, 0]
click at [348, 365] on div "button" at bounding box center [222, 226] width 445 height 453
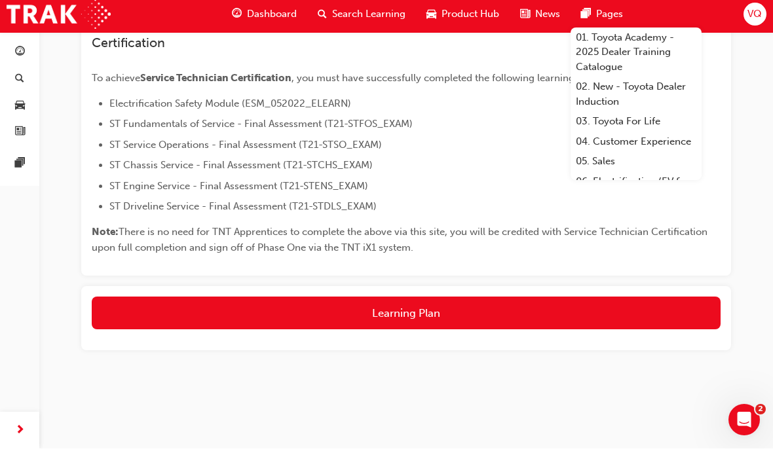
click at [754, 25] on div "VQ" at bounding box center [754, 18] width 23 height 23
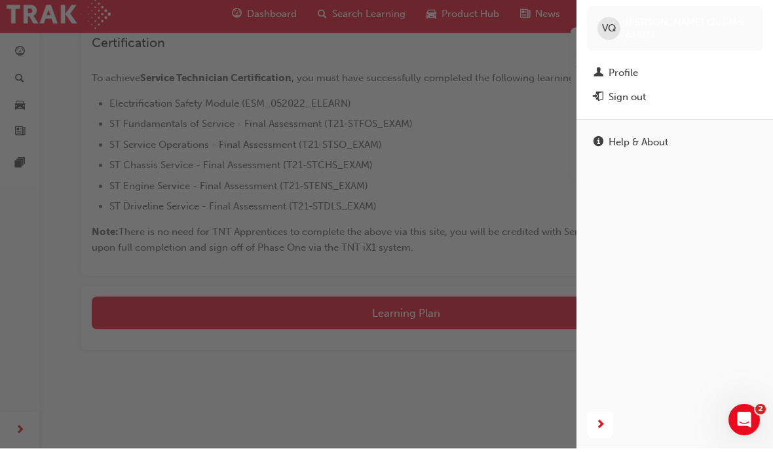
click at [465, 200] on div "button" at bounding box center [288, 226] width 576 height 453
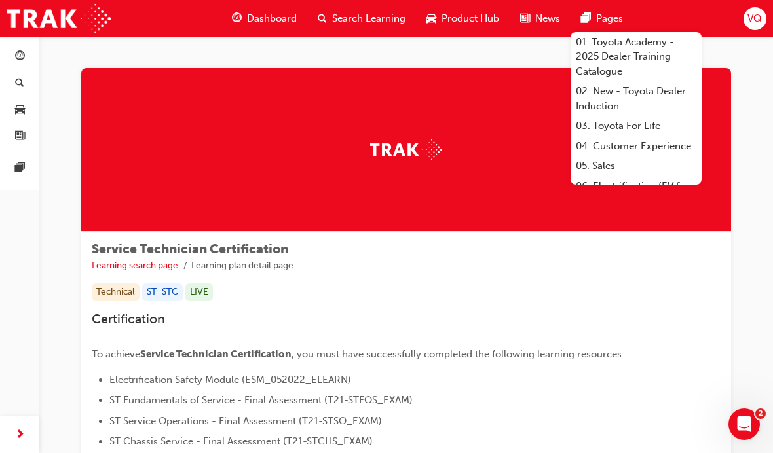
click at [529, 31] on div "News" at bounding box center [539, 18] width 61 height 27
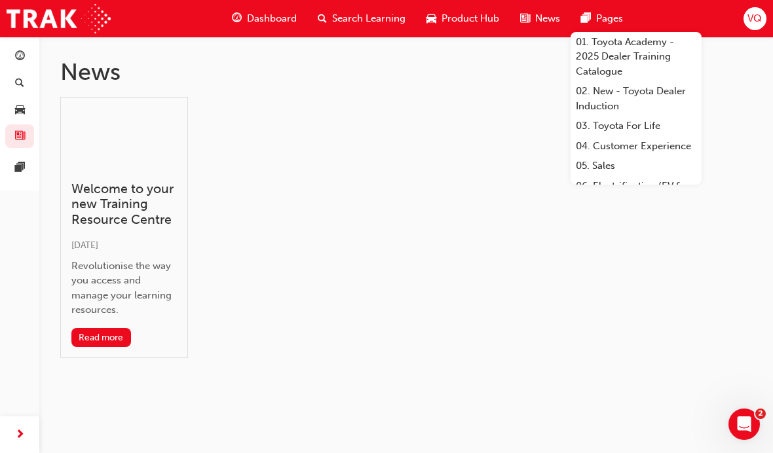
click at [374, 290] on div "Welcome to your new Training Resource Centre Sun 12 Nov 2023 Revolutionise the …" at bounding box center [406, 233] width 692 height 272
